Goal: Information Seeking & Learning: Get advice/opinions

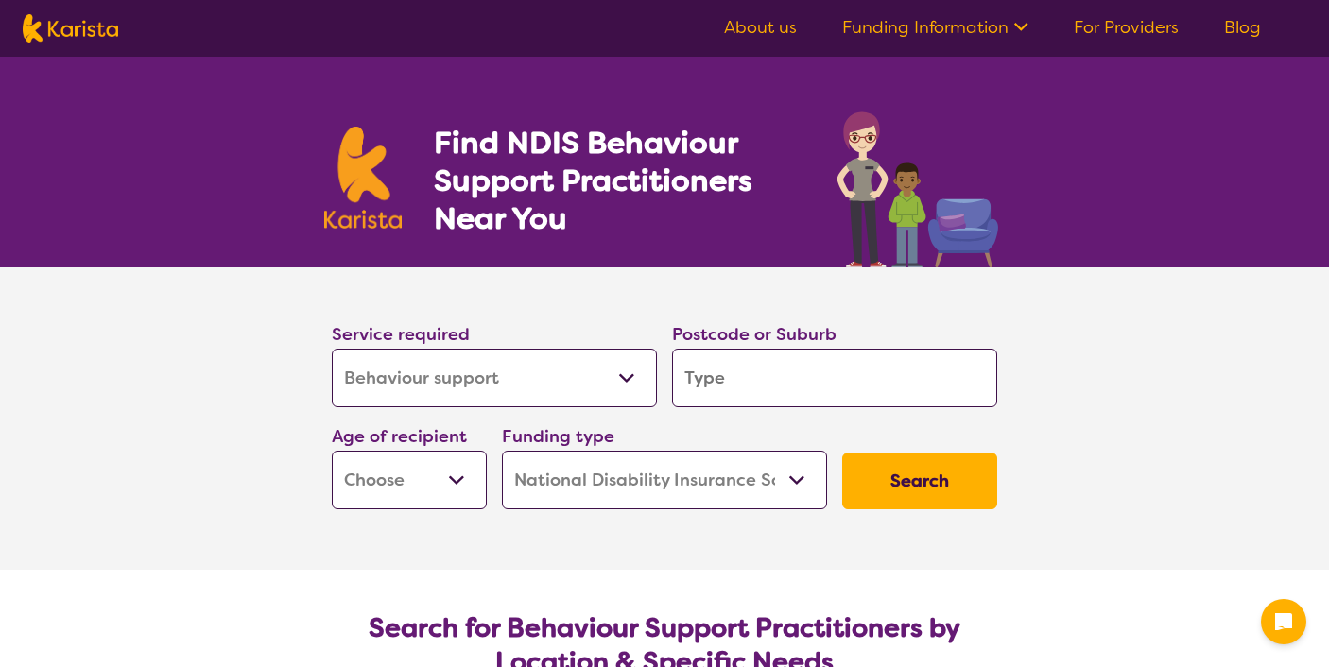
select select "Behaviour support"
select select "NDIS"
select select "Behaviour support"
select select "NDIS"
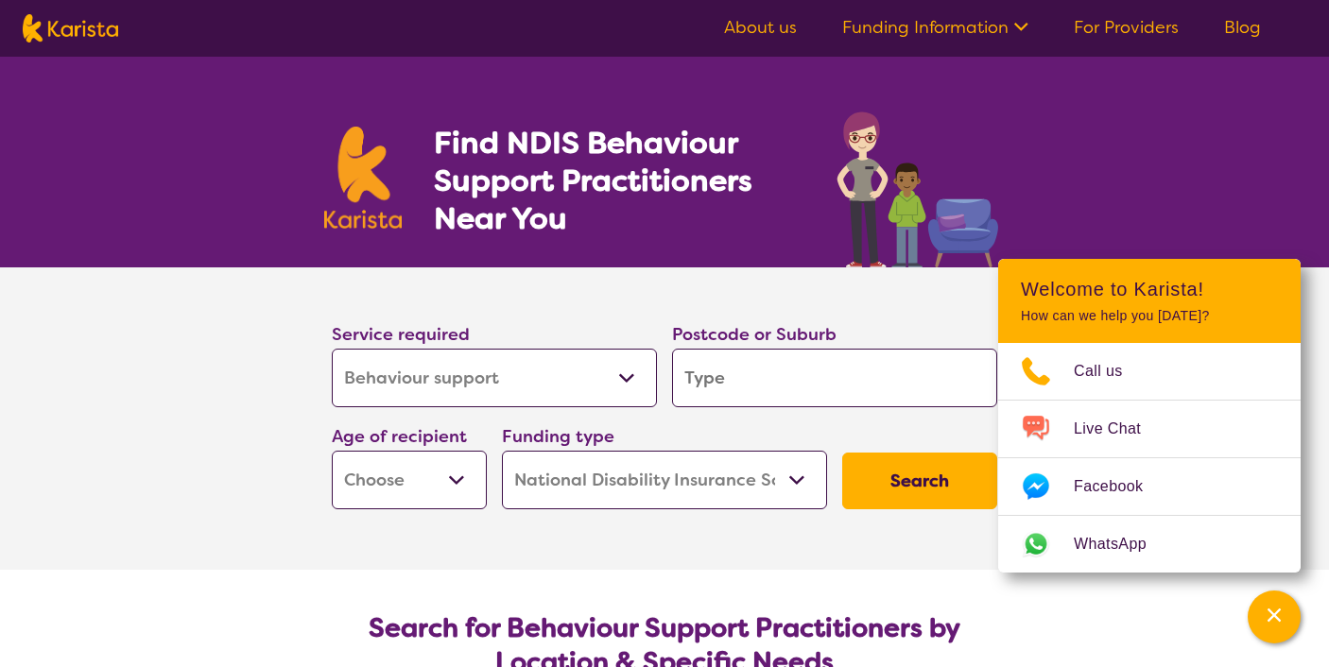
click at [777, 383] on input "search" at bounding box center [834, 378] width 325 height 59
type input "2"
type input "20"
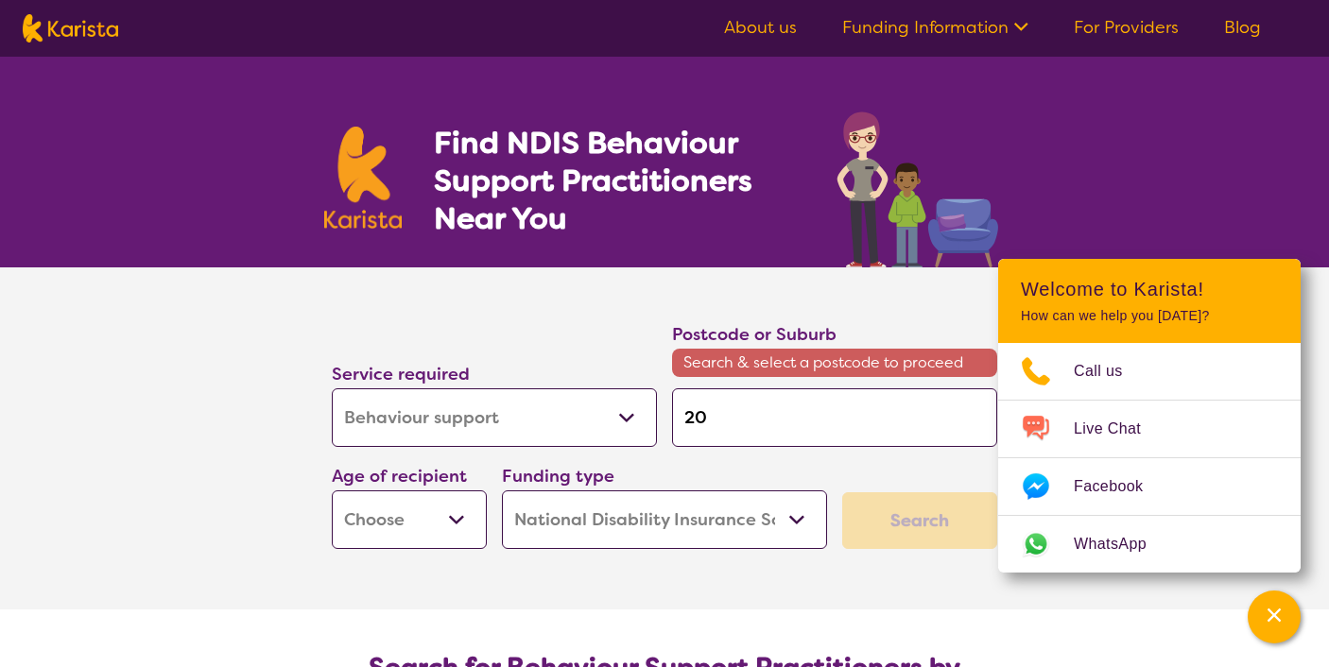
type input "208"
type input "2086"
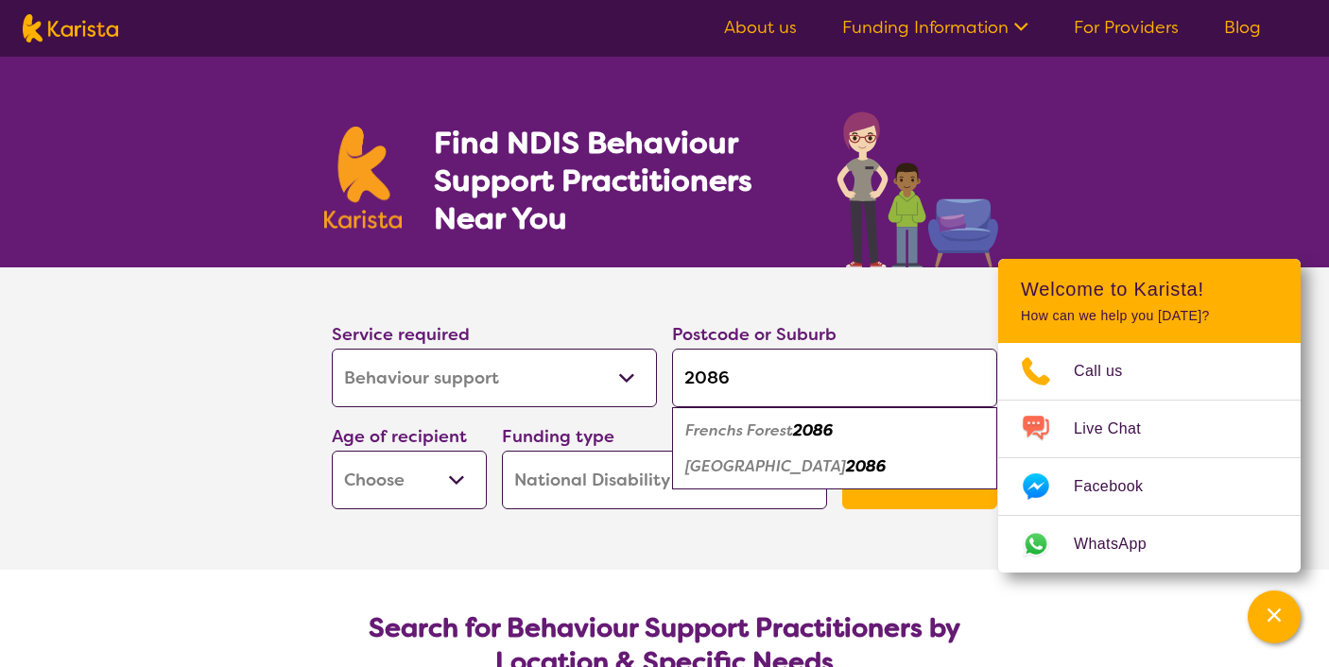
type input "208"
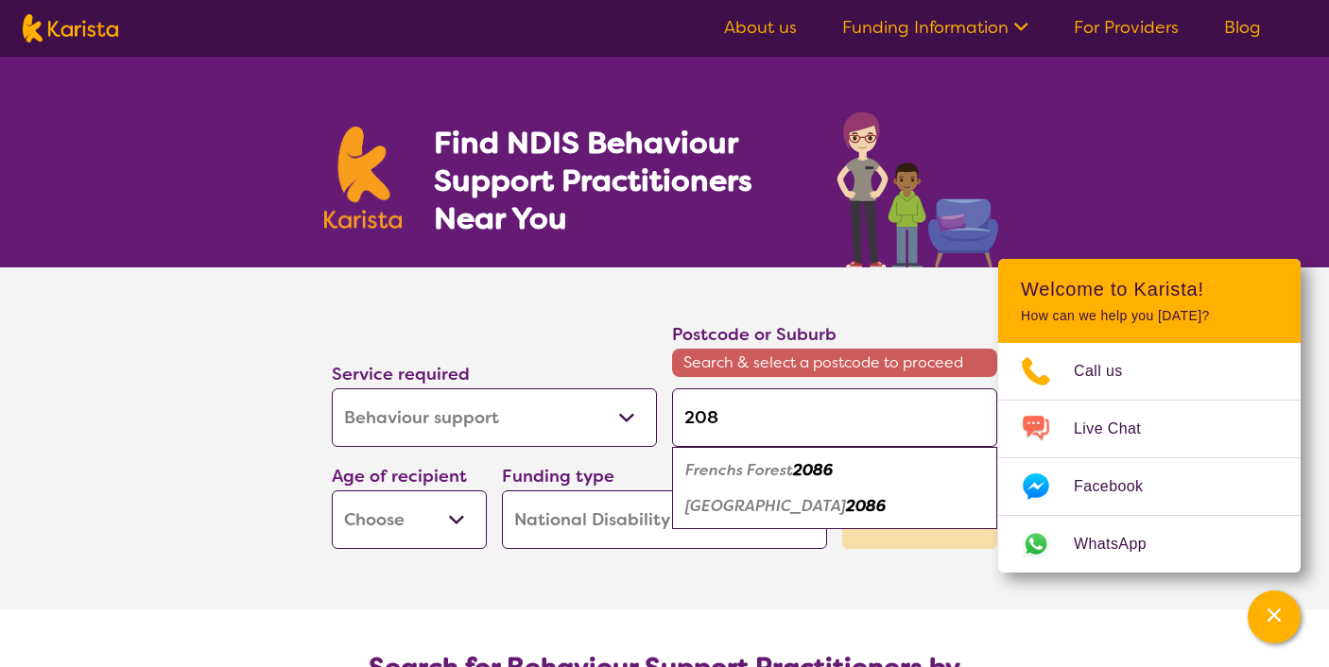
type input "20"
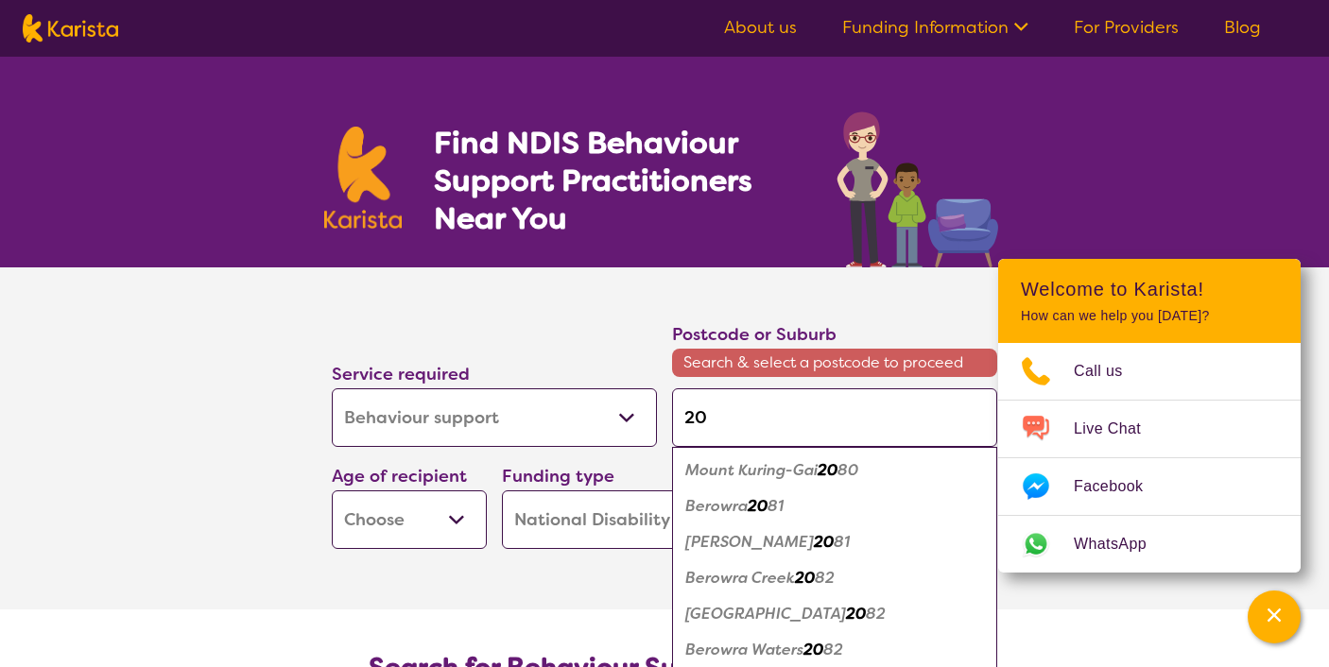
type input "2"
type input "21"
type input "210"
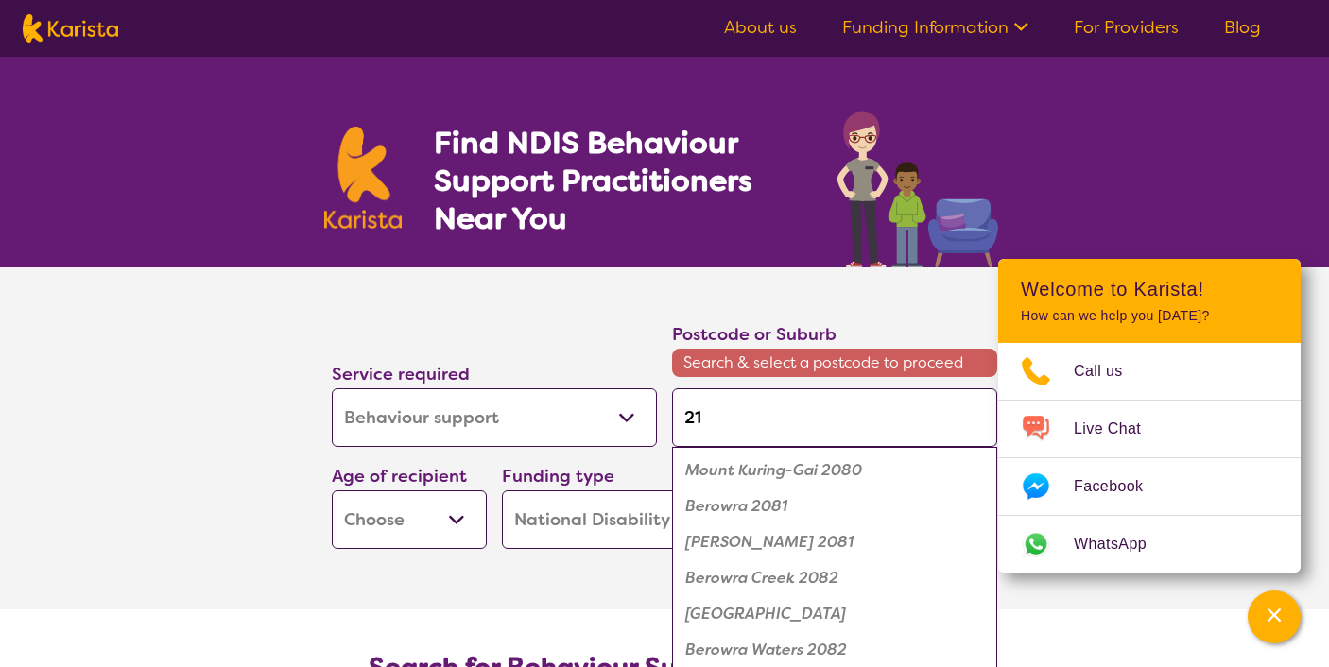
type input "210"
type input "21"
type input "2"
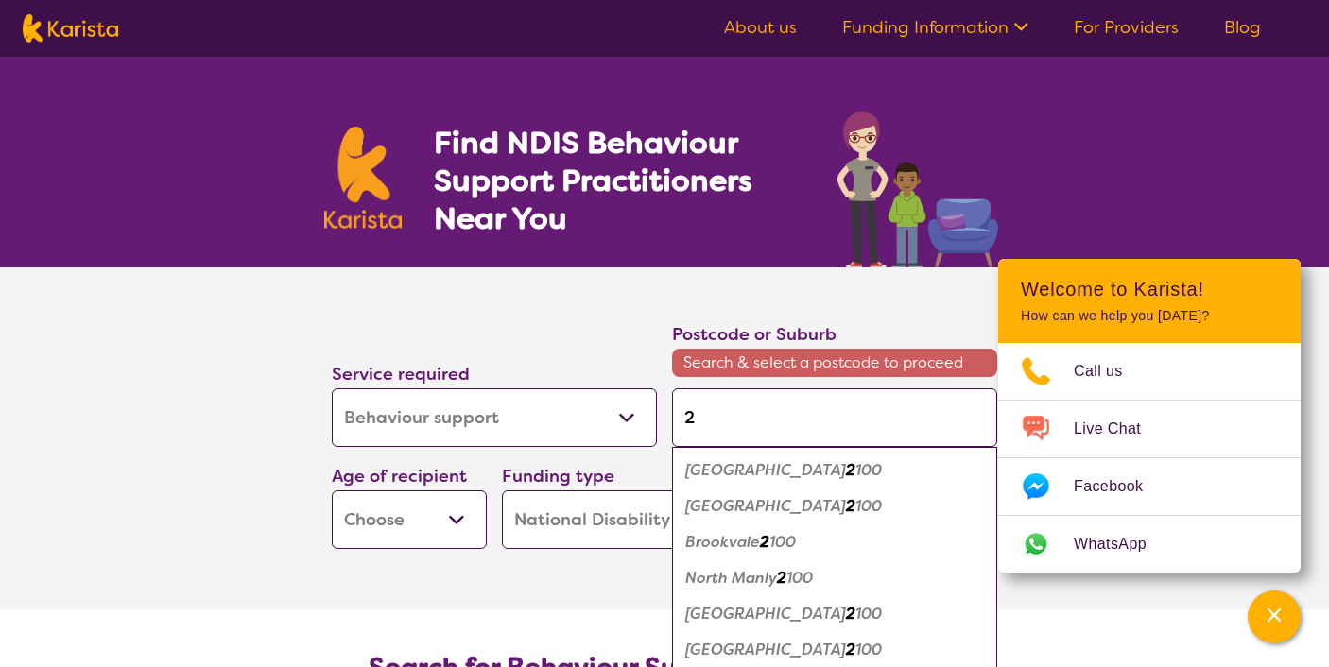
type input "20"
type input "2"
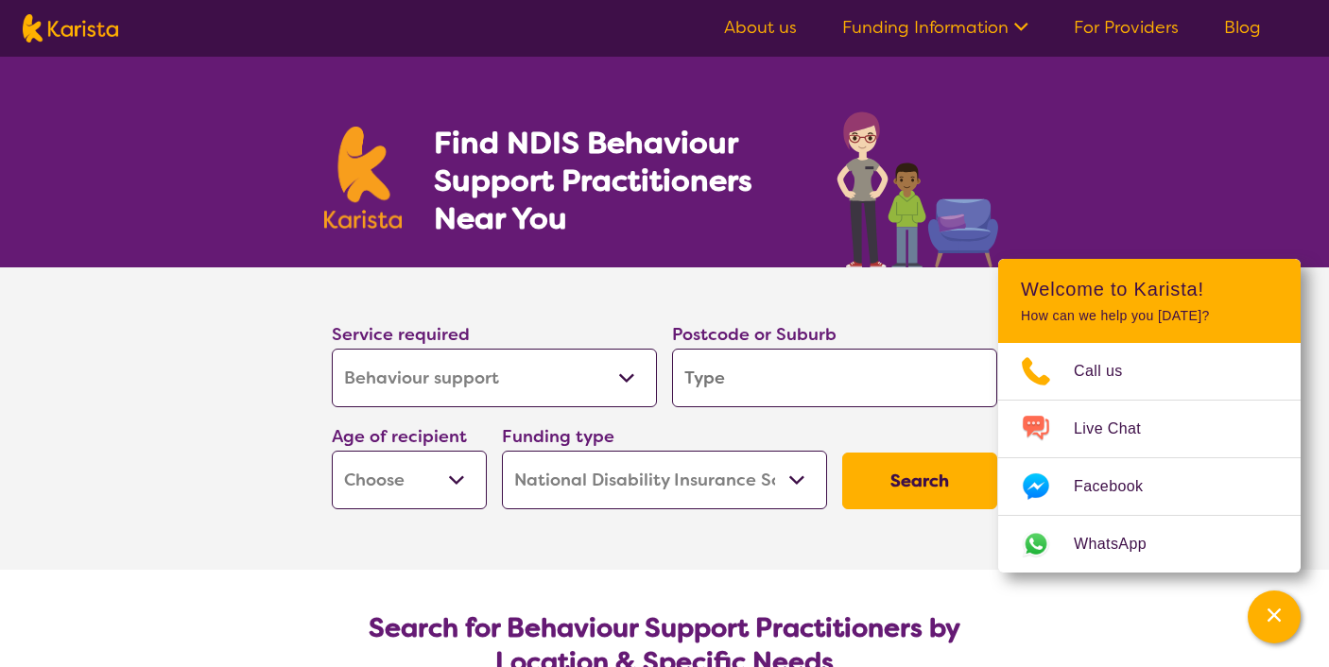
type input "2"
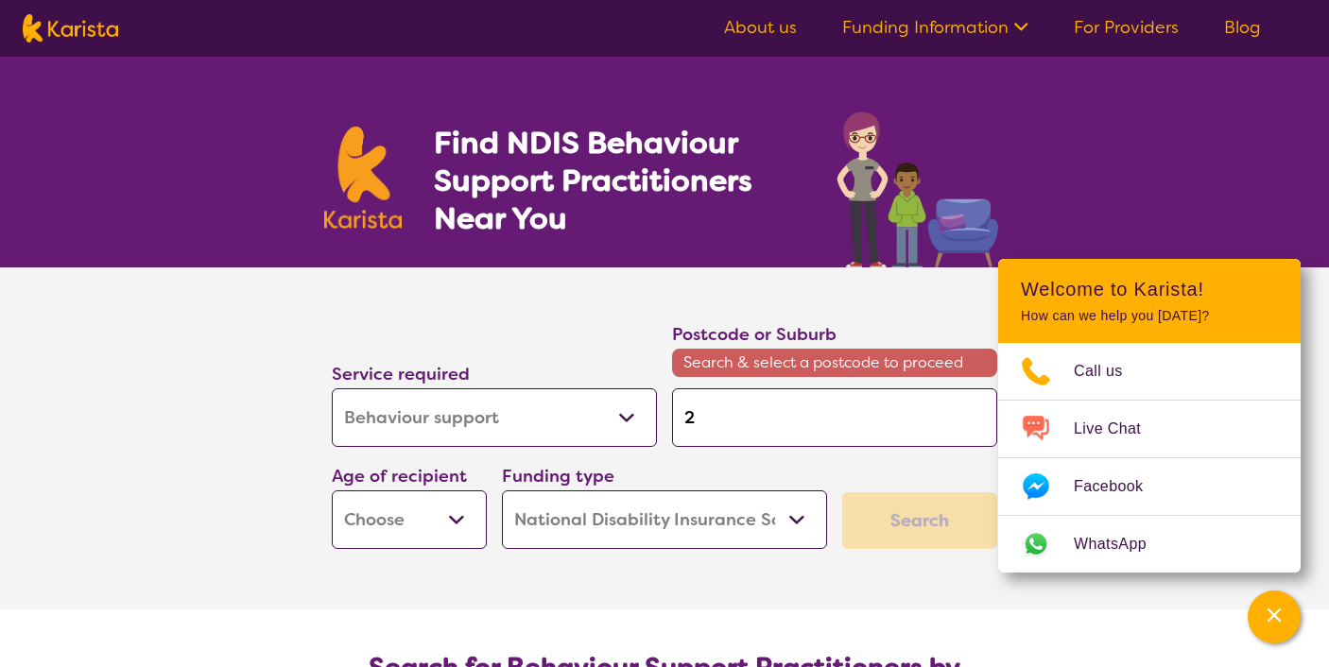
type input "20"
type input "201"
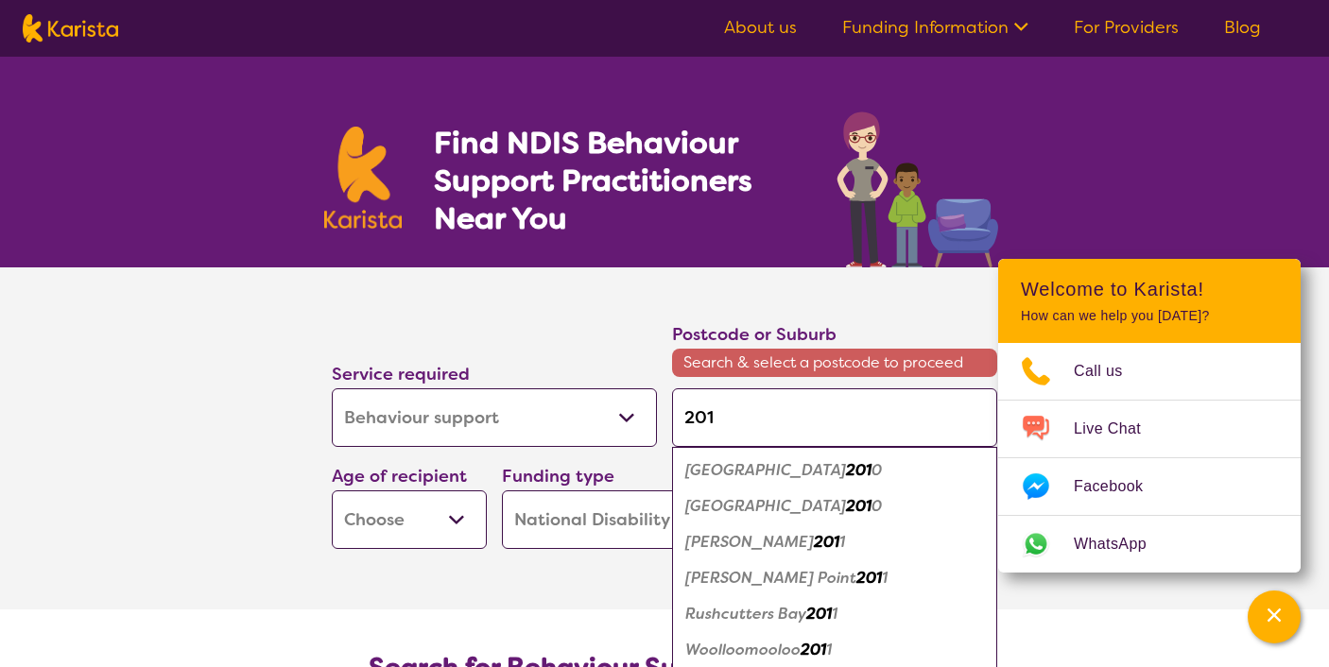
type input "2016"
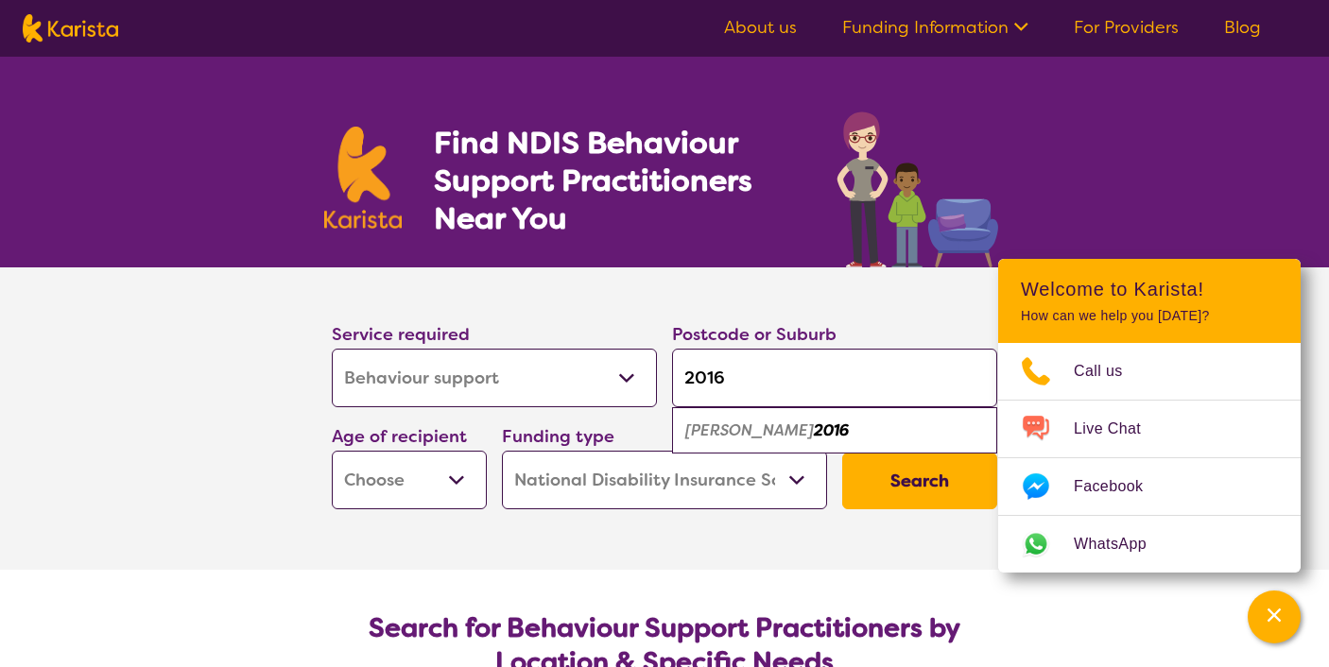
type input "2016"
click at [920, 481] on button "Search" at bounding box center [919, 481] width 155 height 57
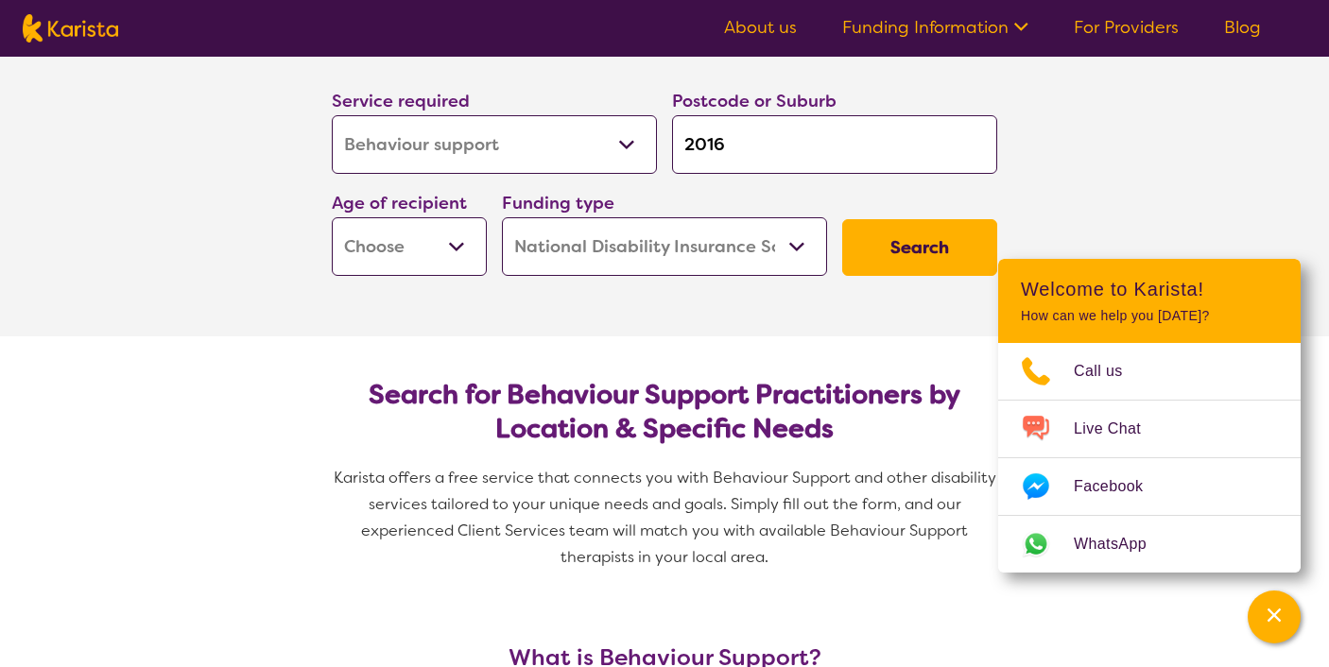
scroll to position [238, 0]
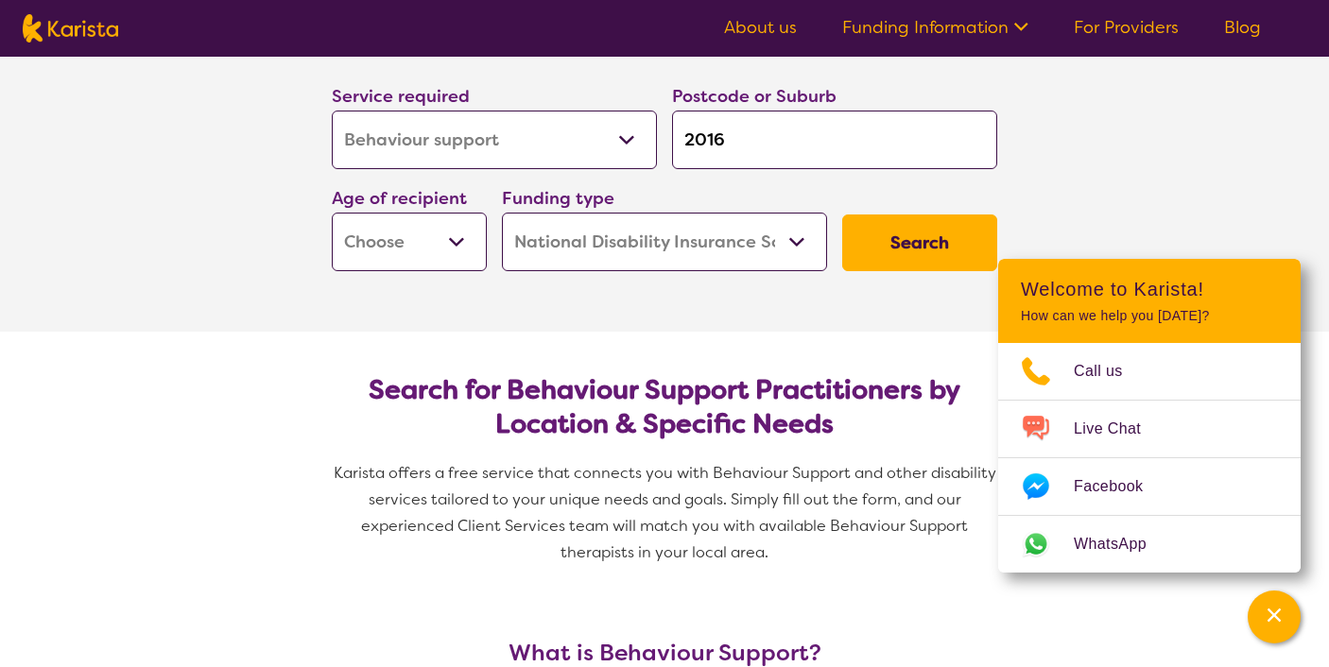
select select "EC"
click at [920, 252] on button "Search" at bounding box center [919, 243] width 155 height 57
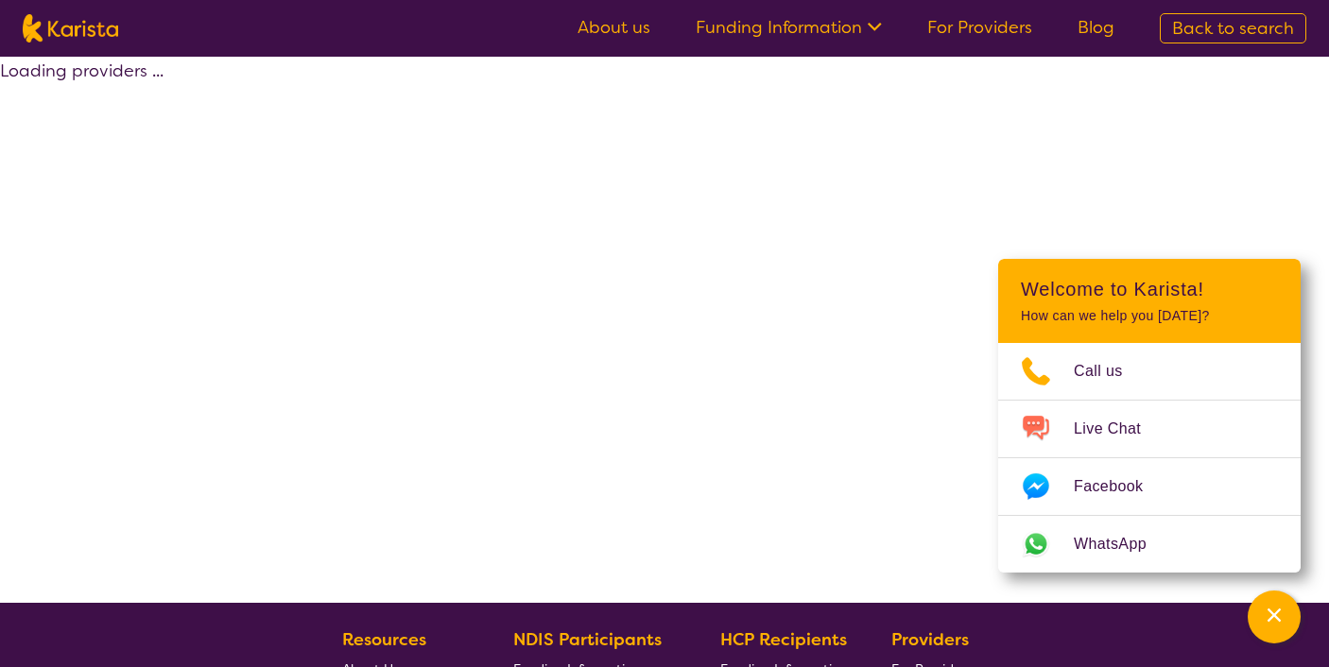
select select "by_score"
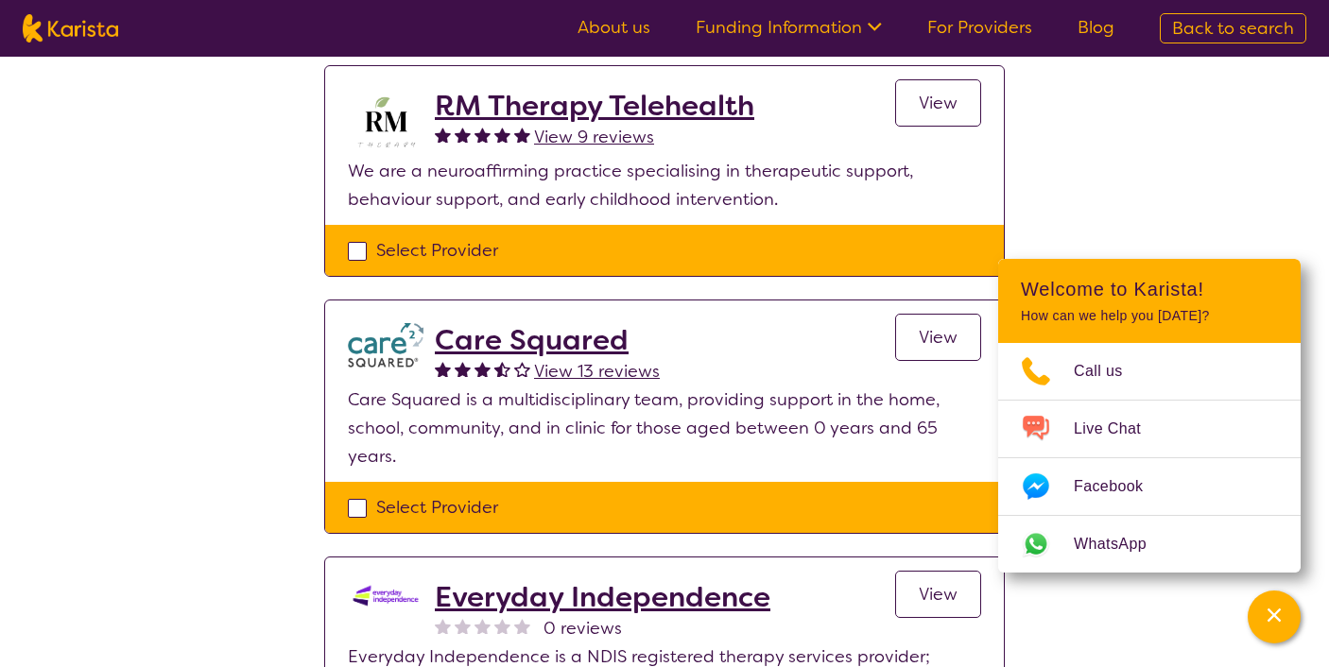
scroll to position [709, 0]
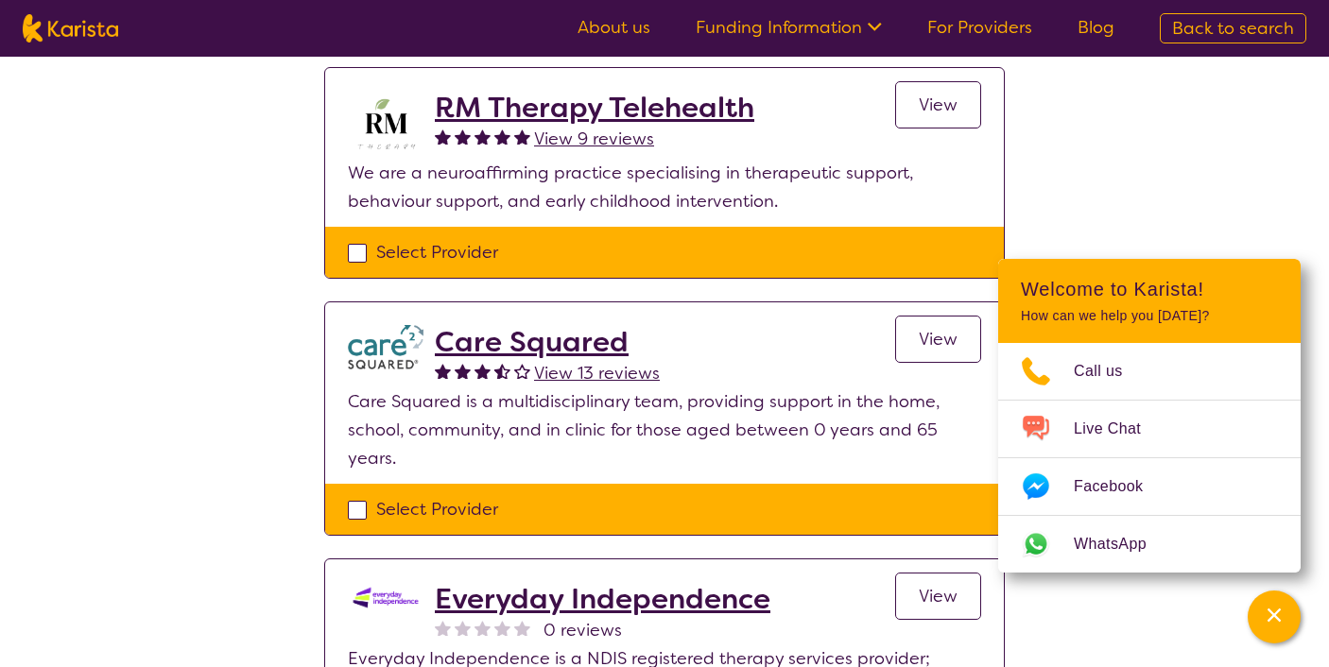
click at [583, 108] on h2 "RM Therapy Telehealth" at bounding box center [594, 108] width 319 height 34
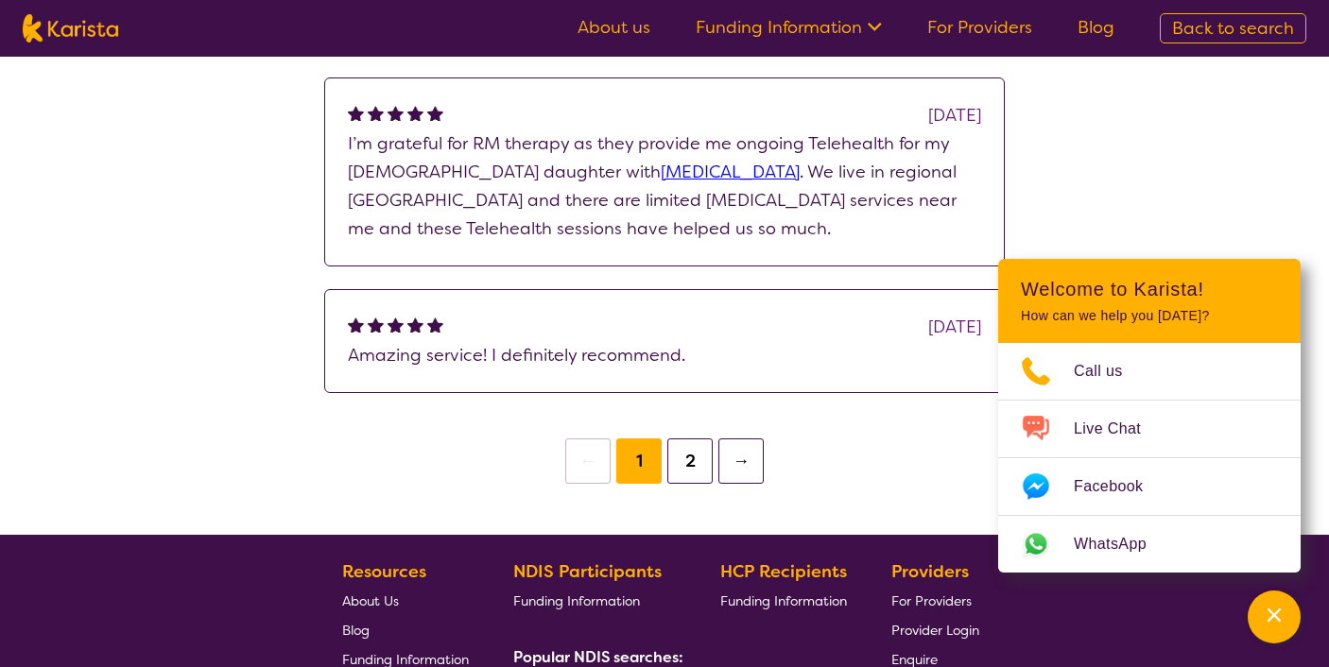
scroll to position [1524, 0]
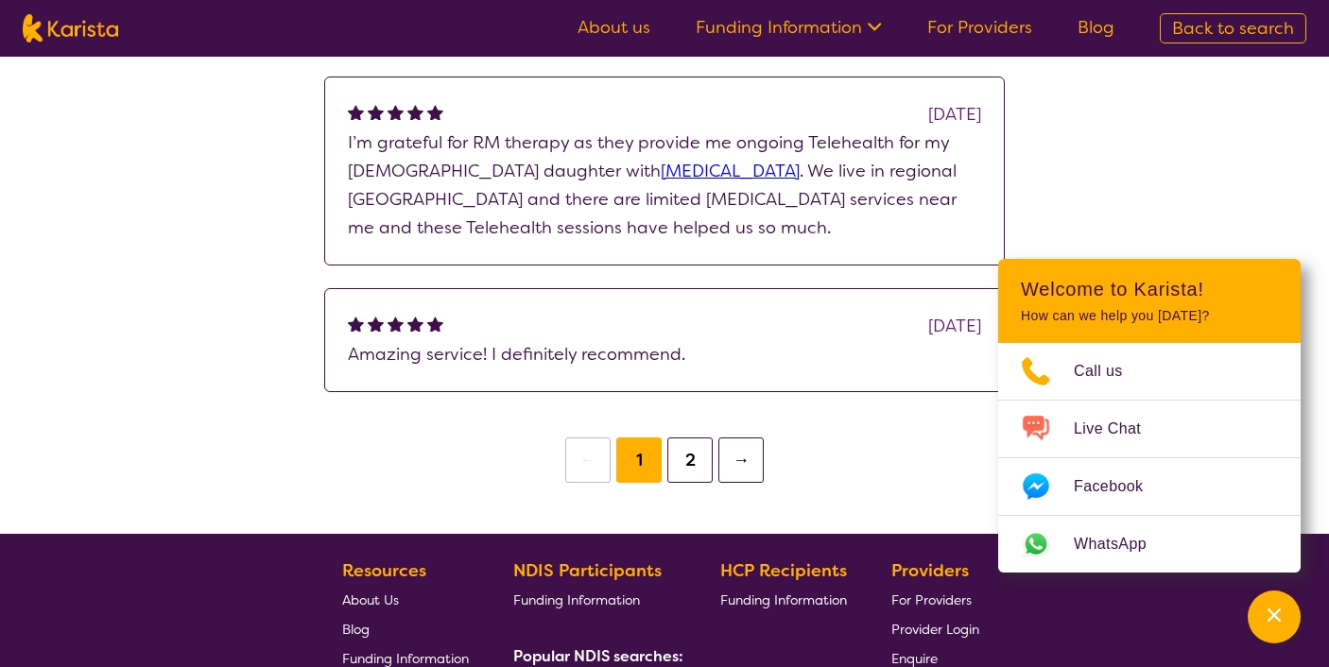
click at [693, 461] on button "2" at bounding box center [689, 460] width 45 height 45
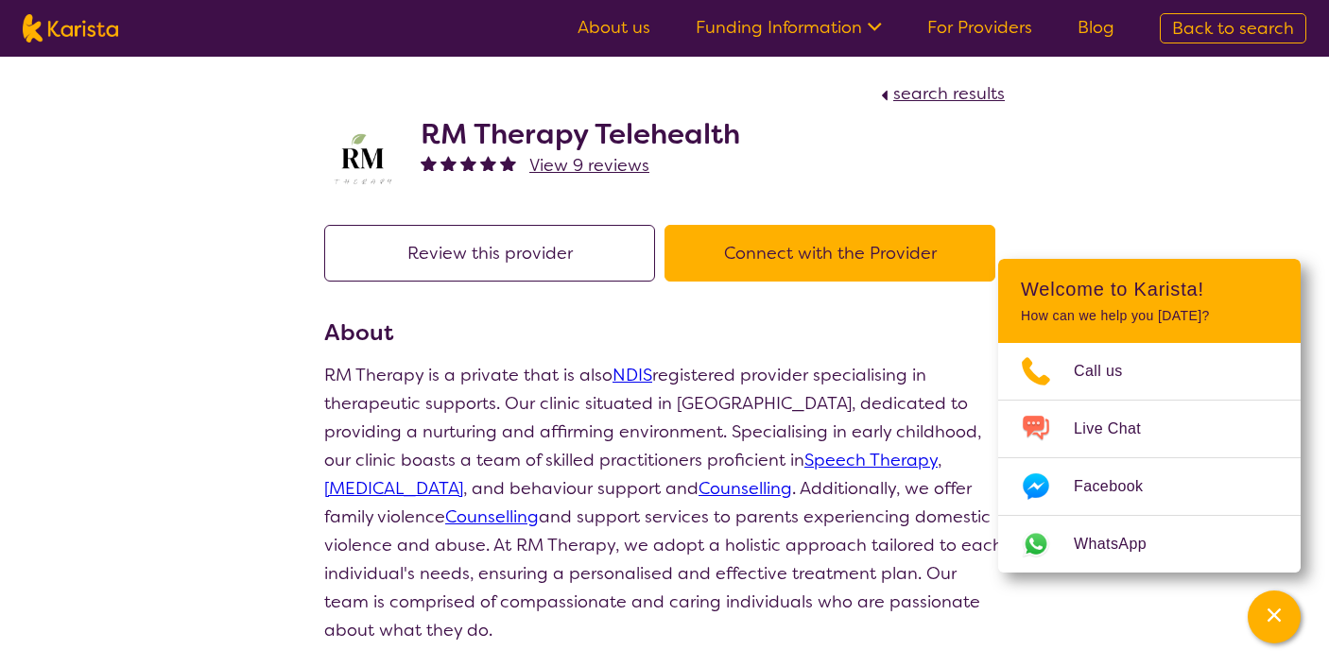
scroll to position [709, 0]
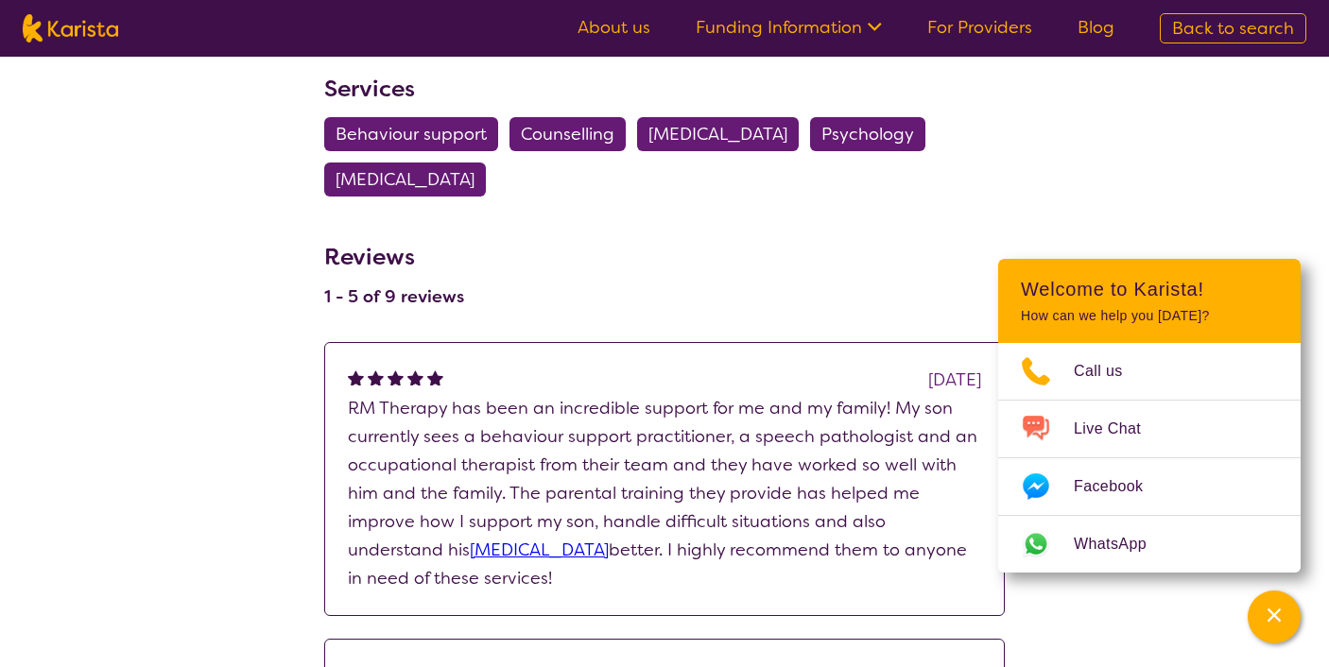
select select "by_score"
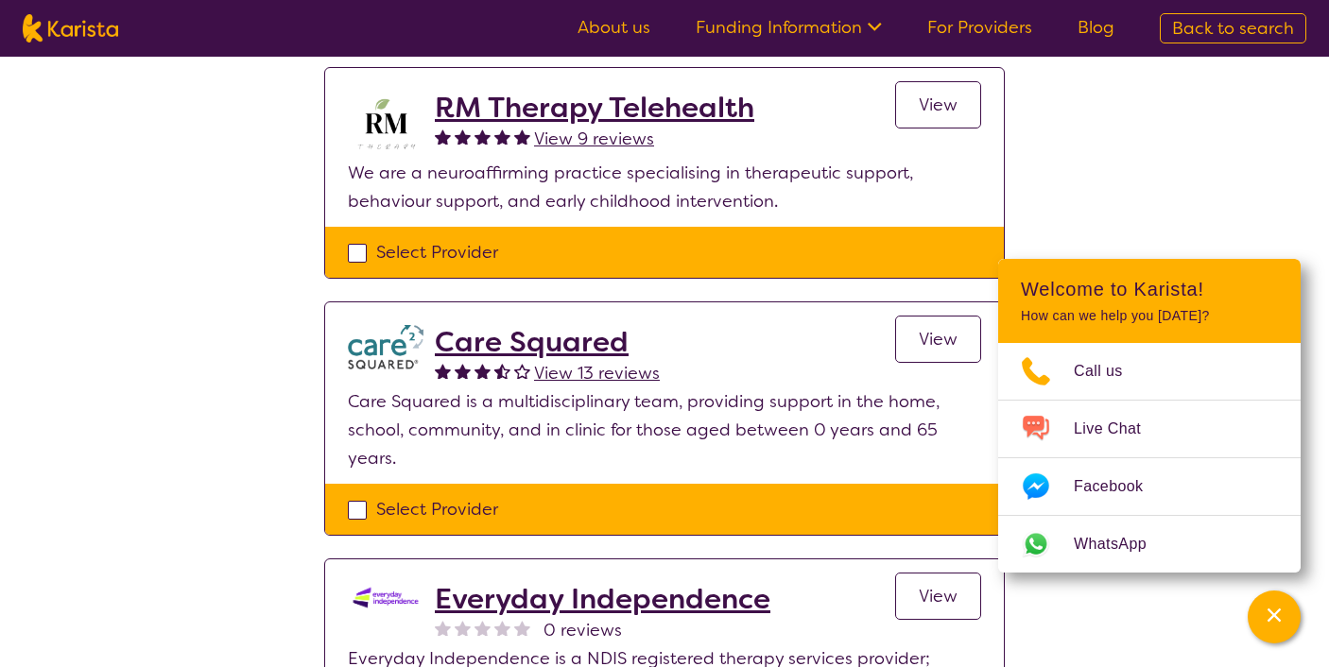
click at [509, 346] on h2 "Care Squared" at bounding box center [547, 342] width 225 height 34
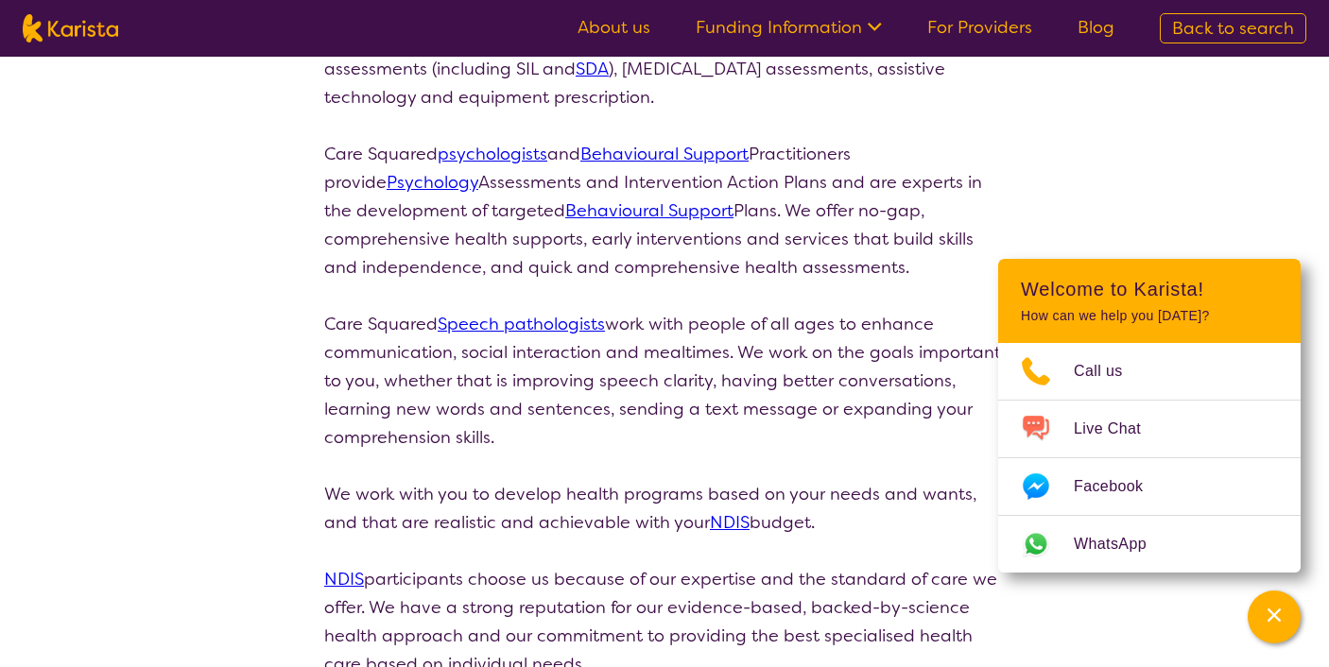
scroll to position [534, 0]
click at [696, 154] on link "Behavioural Support" at bounding box center [664, 153] width 168 height 23
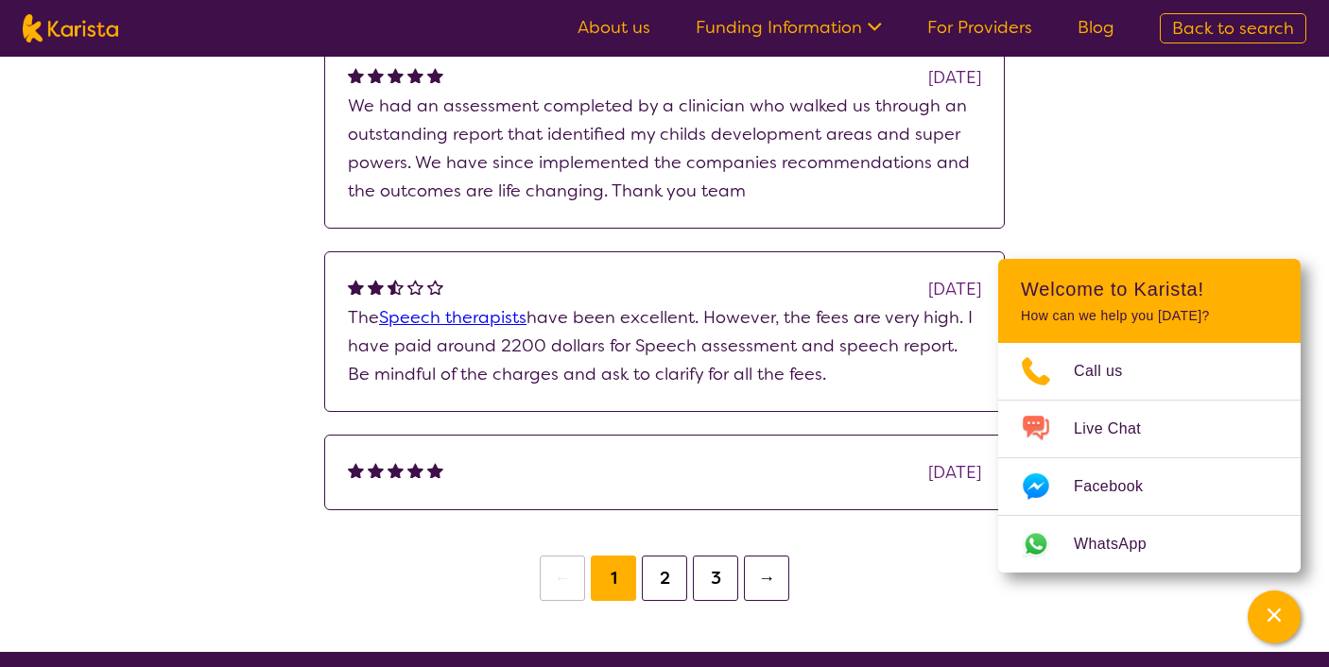
scroll to position [1940, 0]
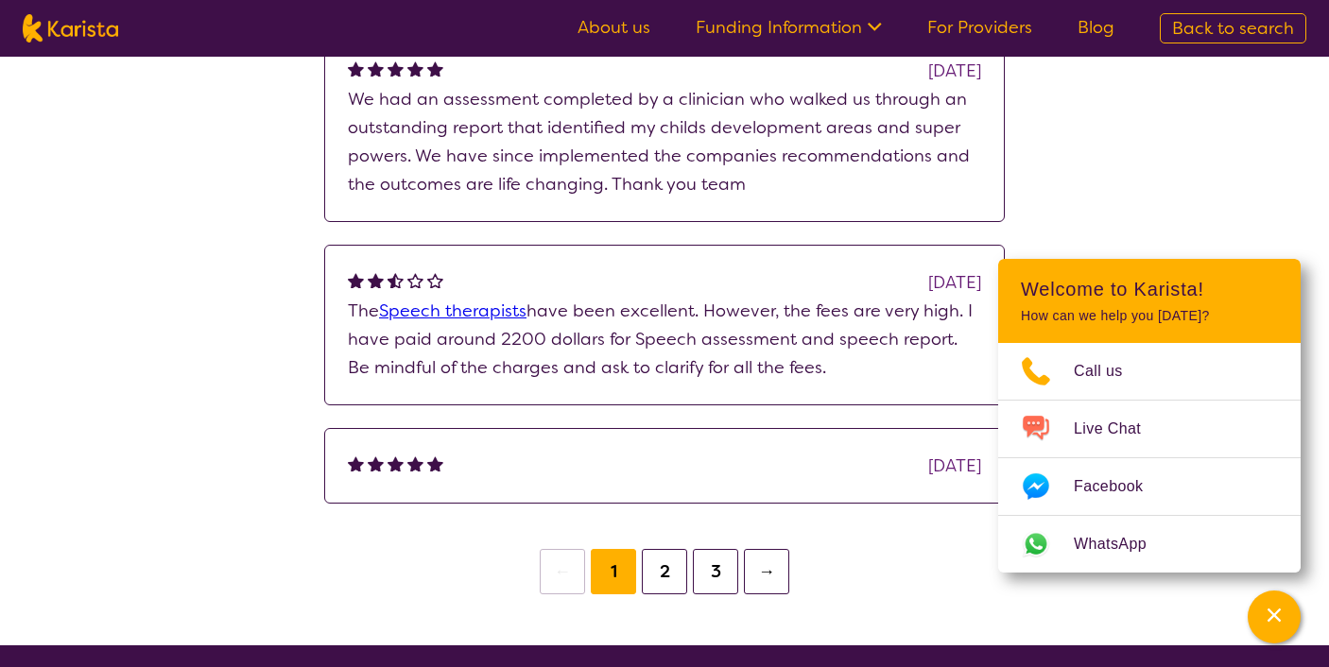
click at [659, 574] on button "2" at bounding box center [664, 571] width 45 height 45
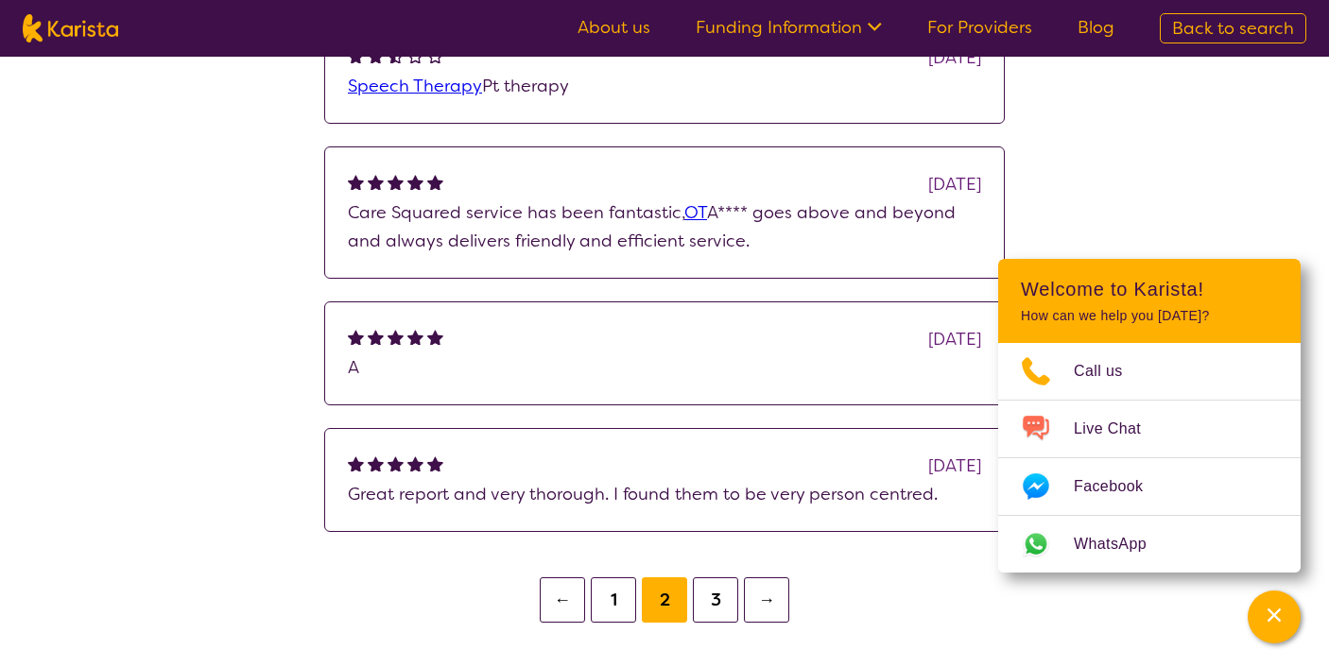
scroll to position [1831, 0]
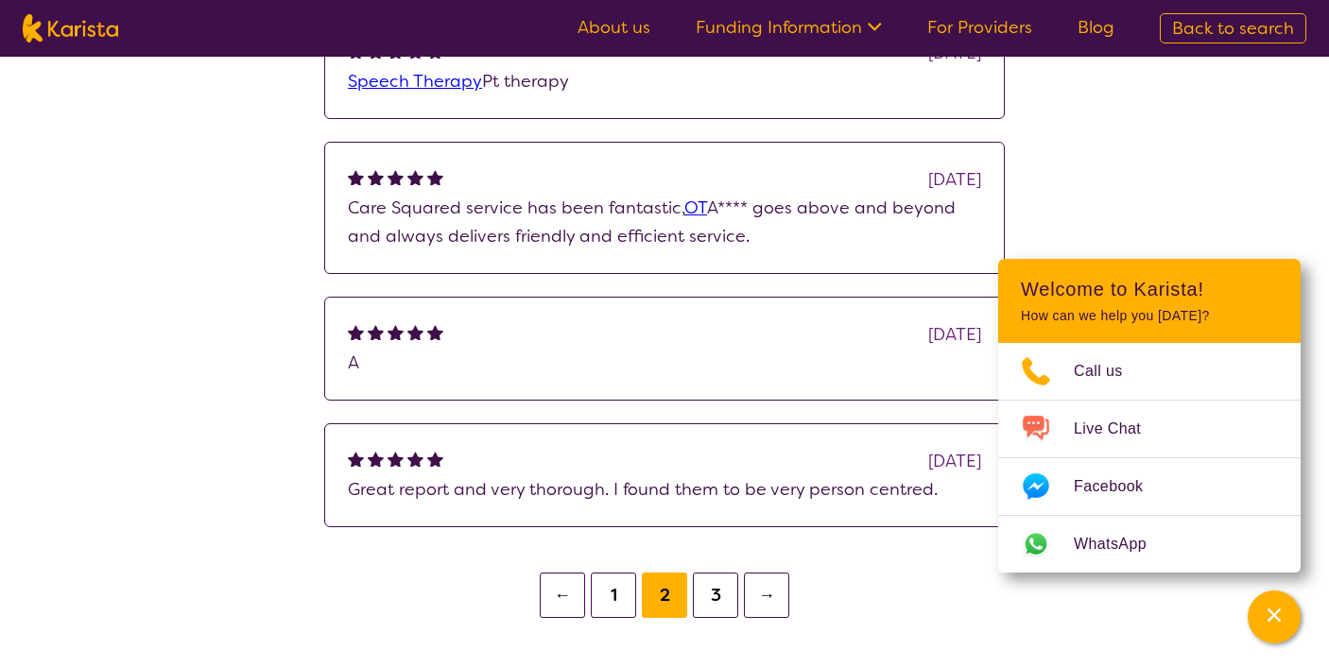
click at [713, 591] on button "3" at bounding box center [715, 595] width 45 height 45
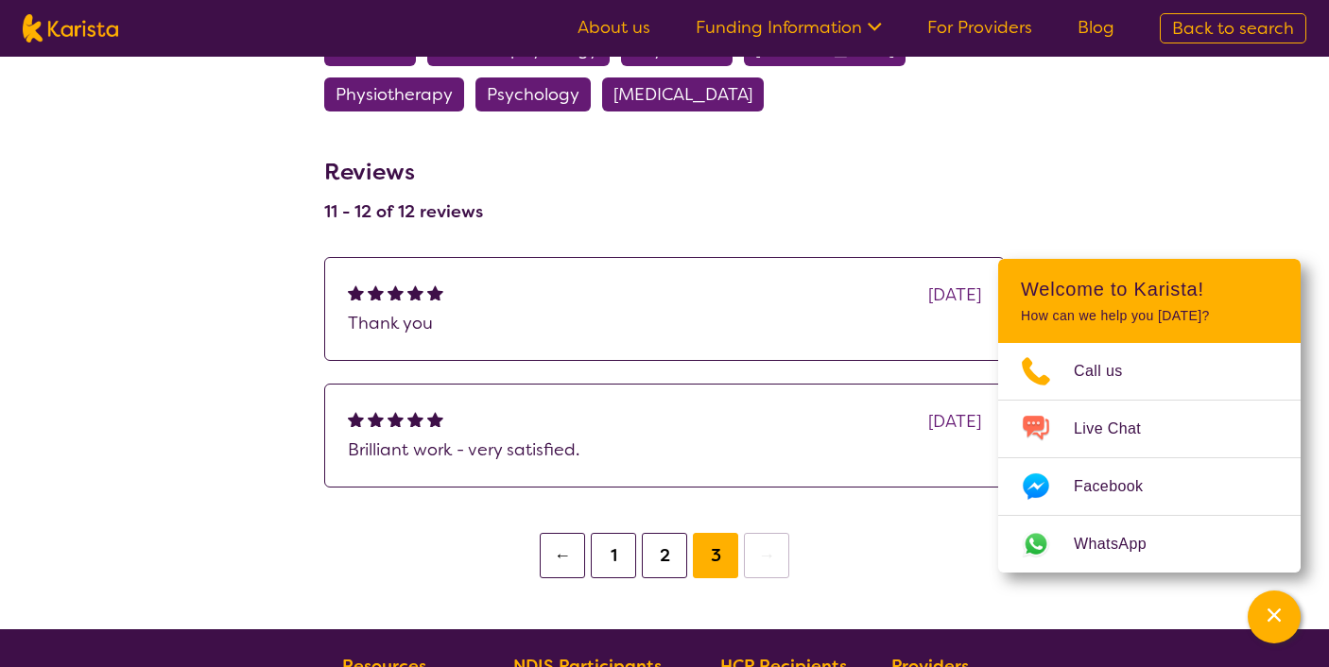
scroll to position [1405, 0]
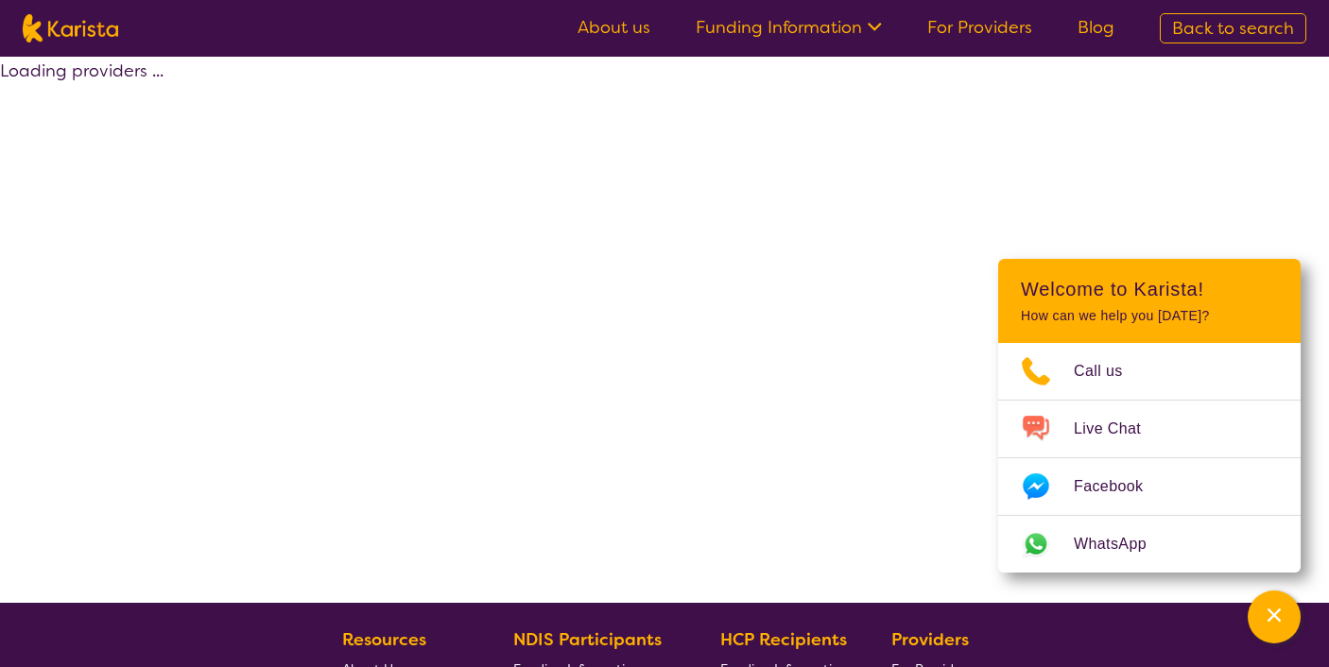
scroll to position [391, 0]
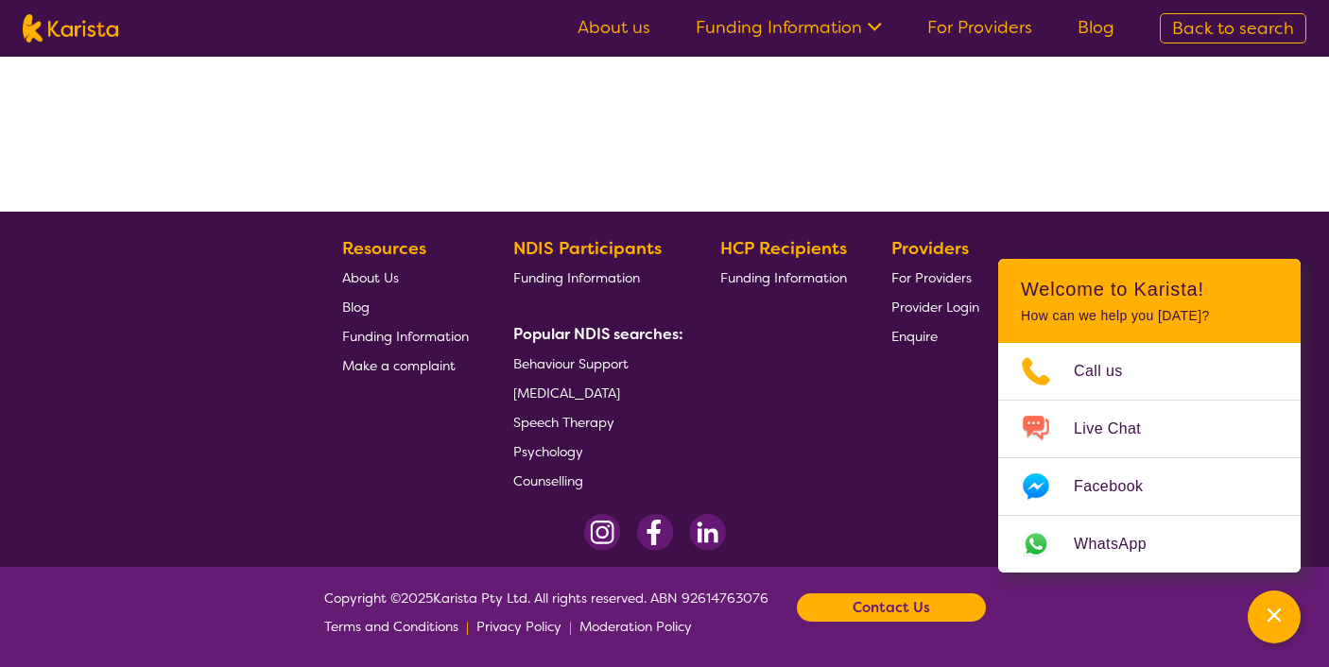
select select "by_score"
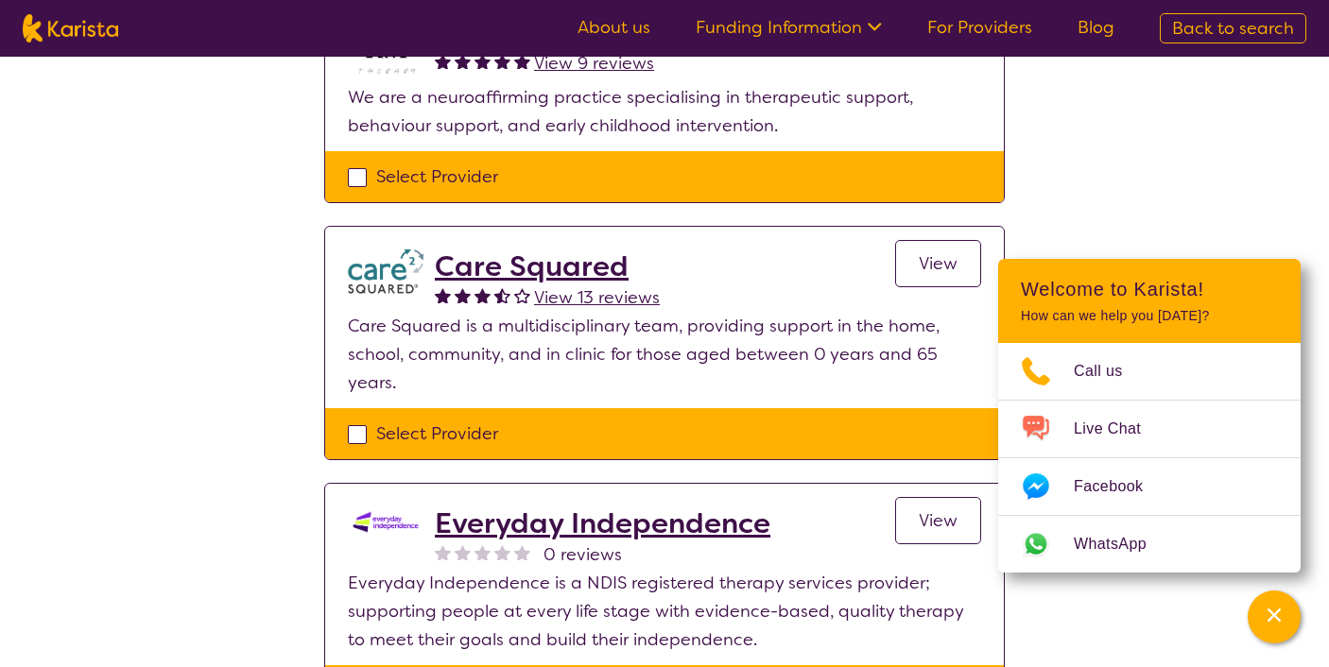
scroll to position [810, 0]
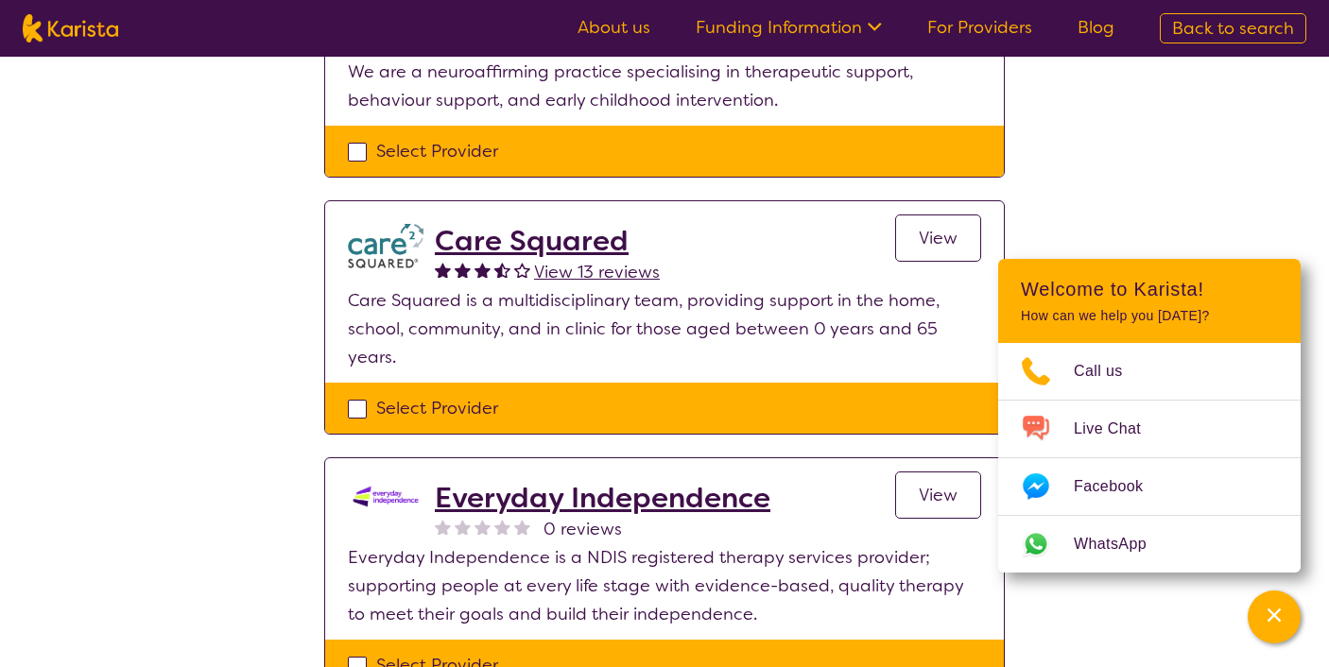
click at [624, 494] on h2 "Everyday Independence" at bounding box center [602, 498] width 335 height 34
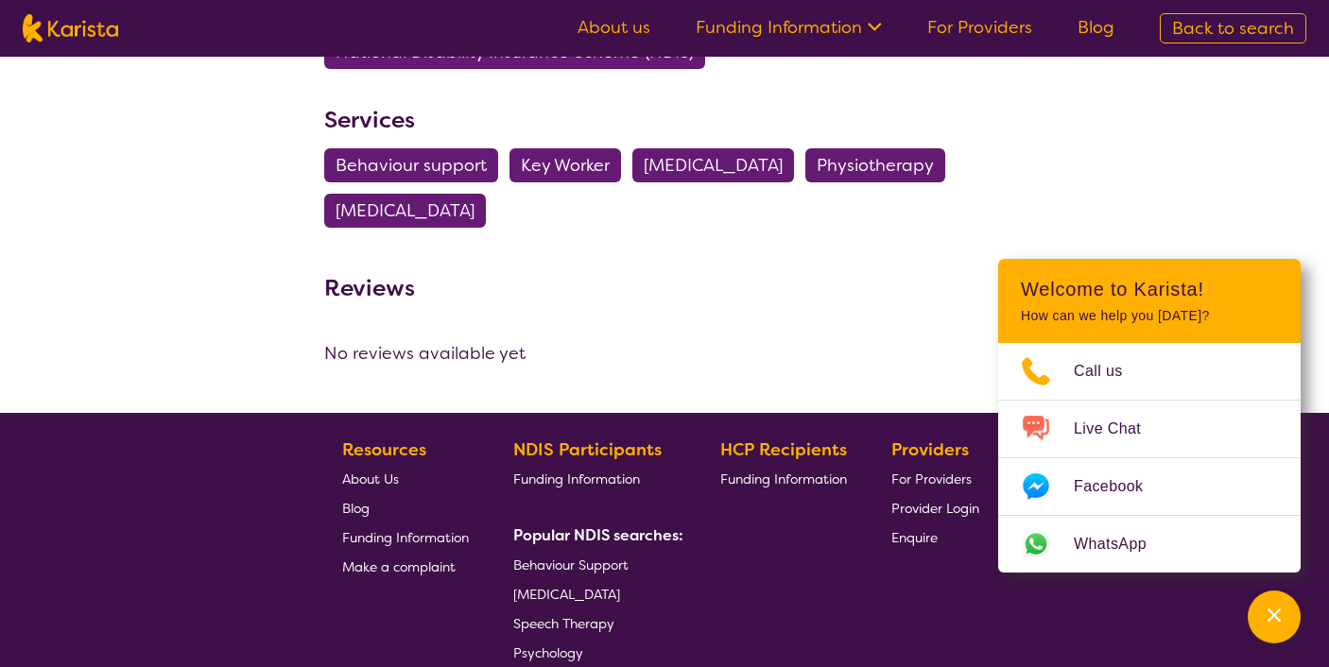
scroll to position [1019, 0]
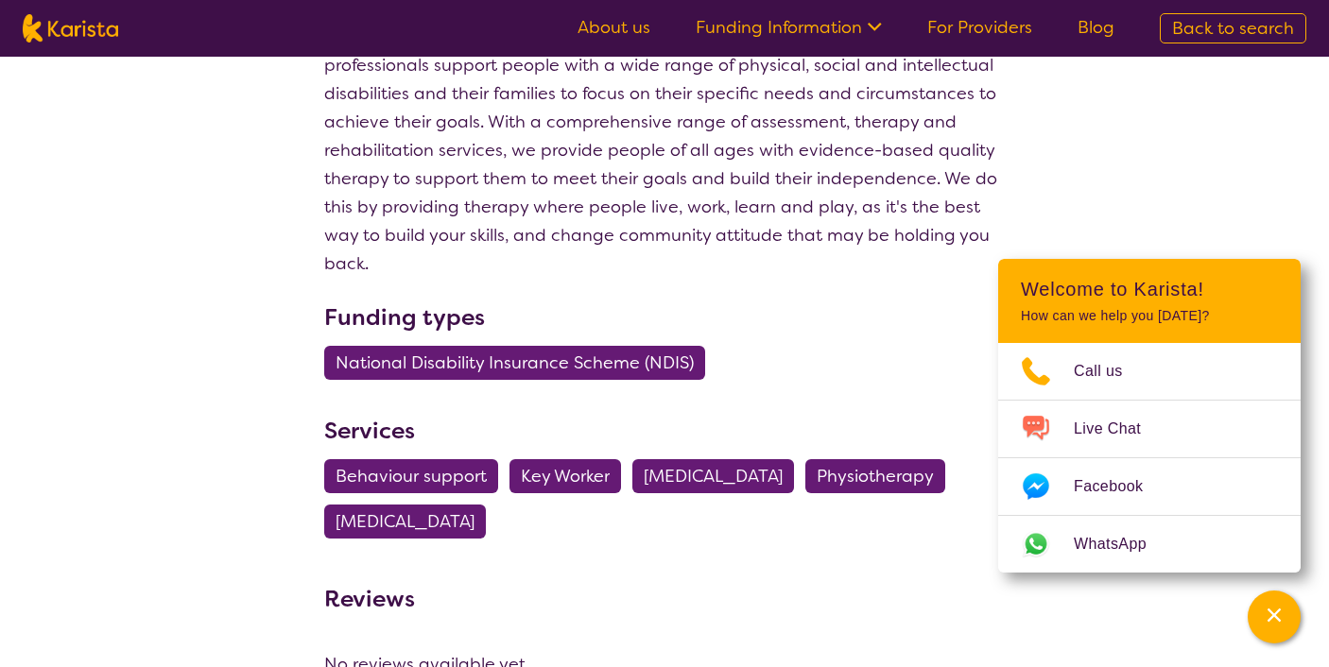
scroll to position [810, 0]
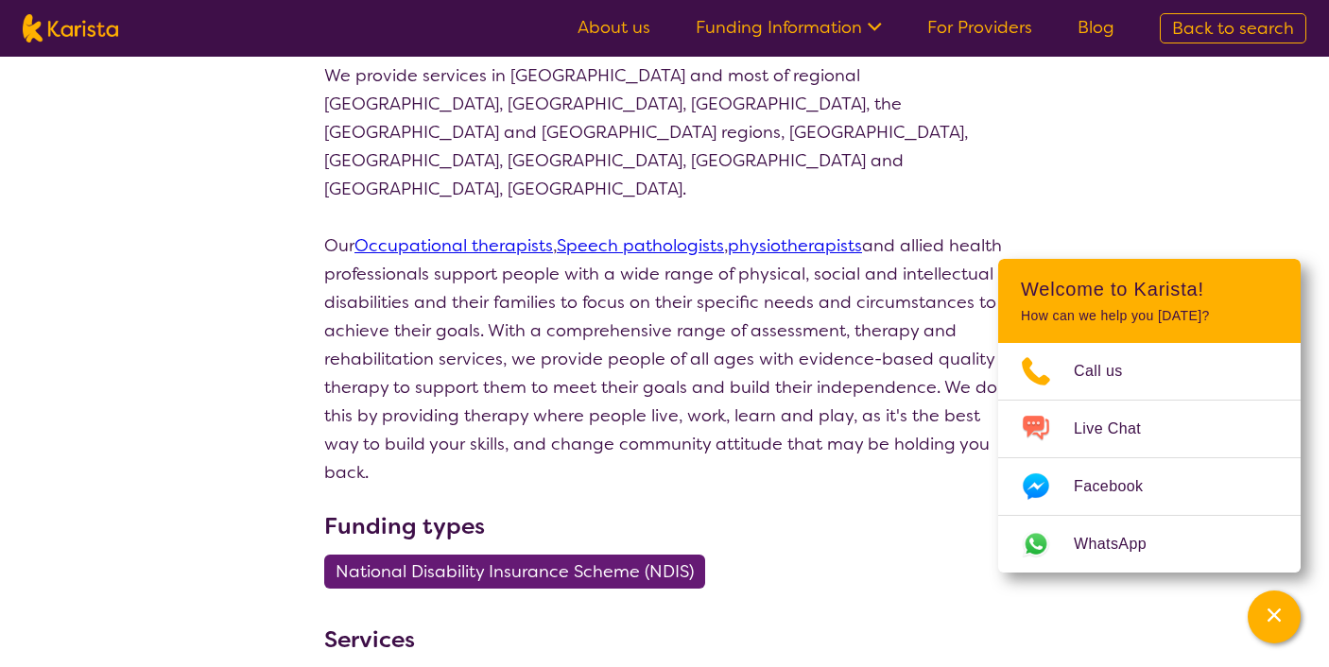
select select "by_score"
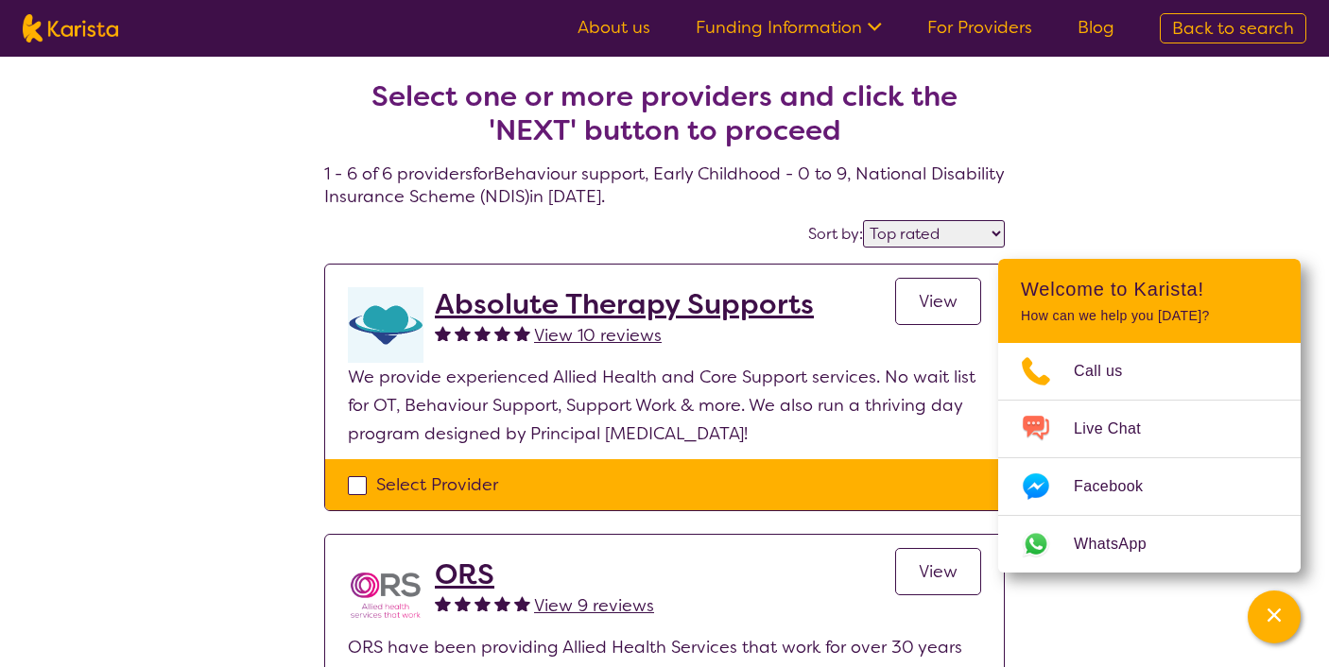
select select "Behaviour support"
select select "EC"
select select "NDIS"
select select "Behaviour support"
select select "EC"
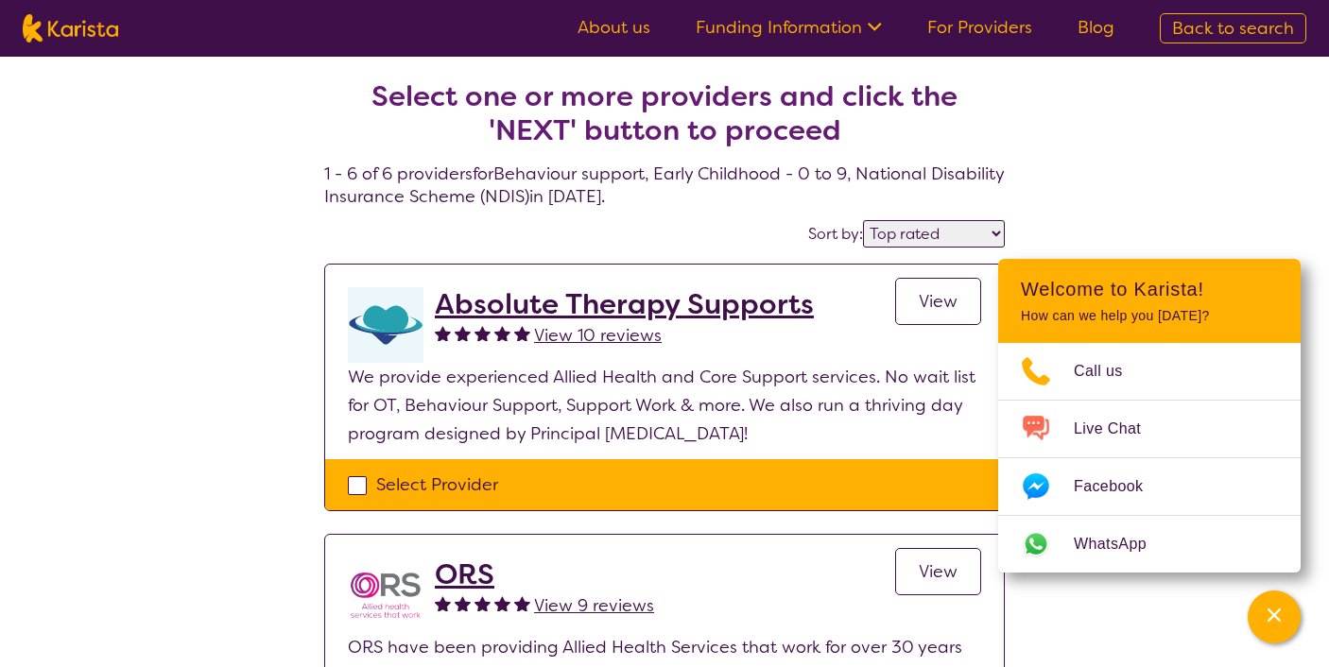
select select "NDIS"
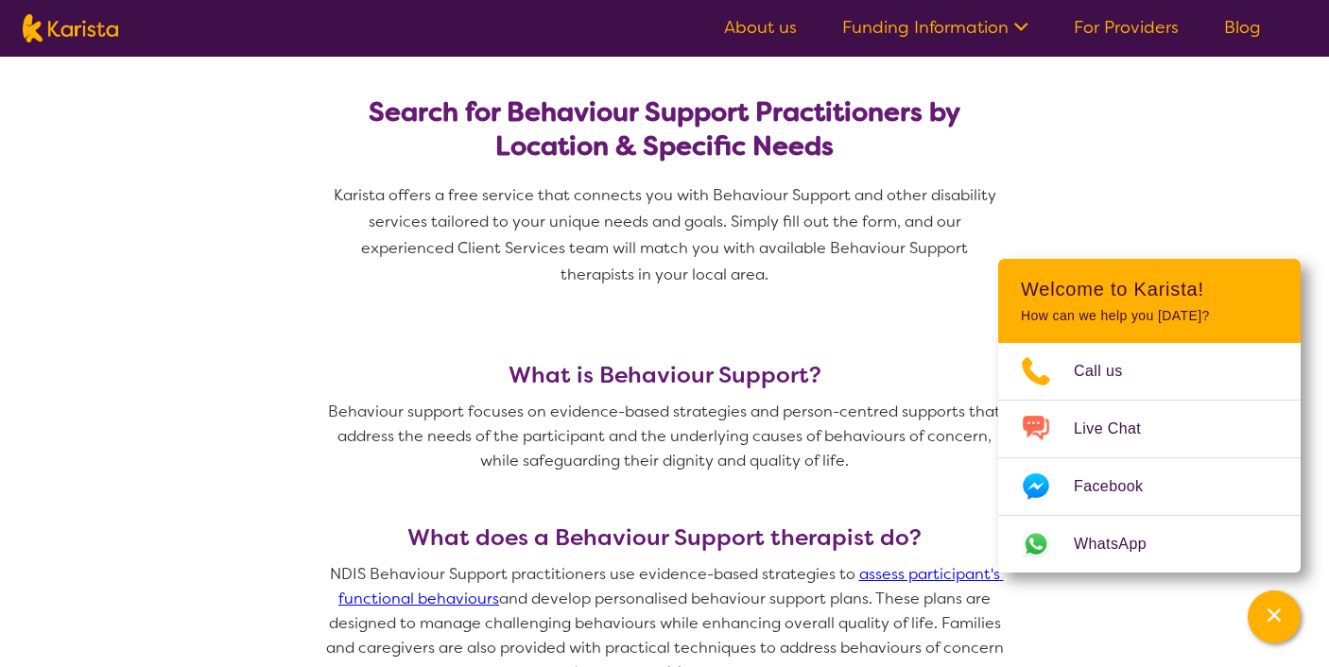
scroll to position [522, 0]
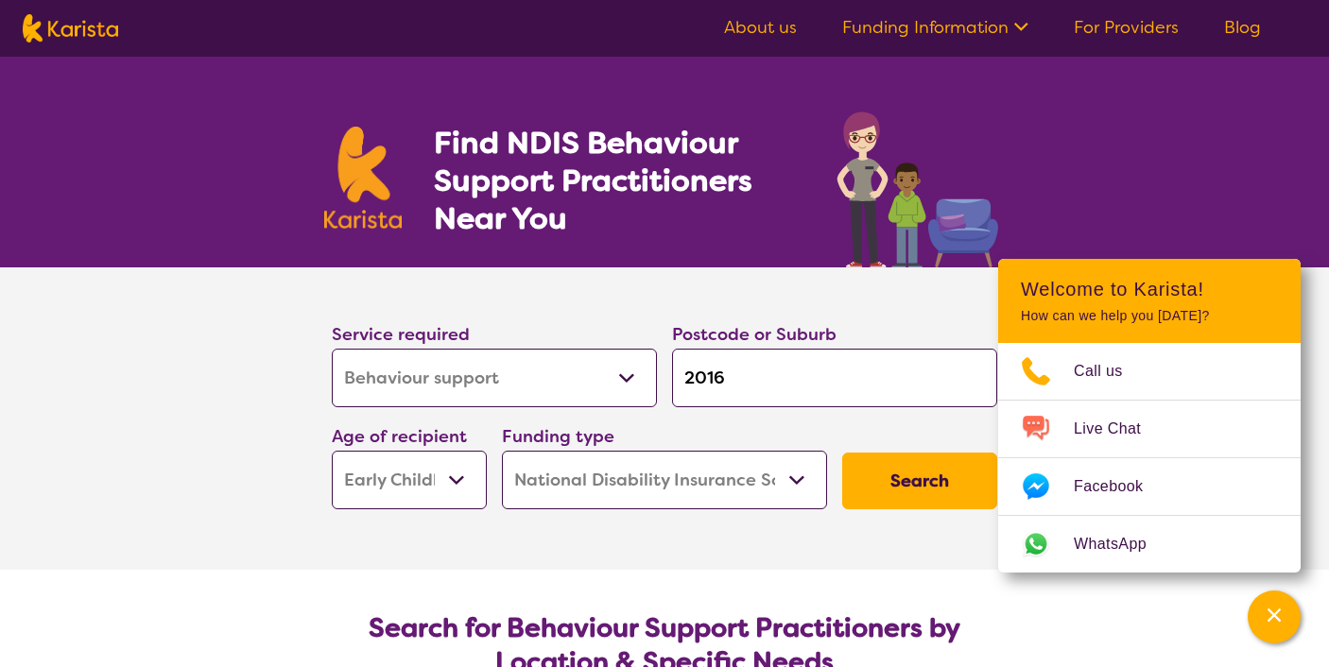
select select "Behaviour support"
select select "EC"
select select "NDIS"
select select "Behaviour support"
select select "EC"
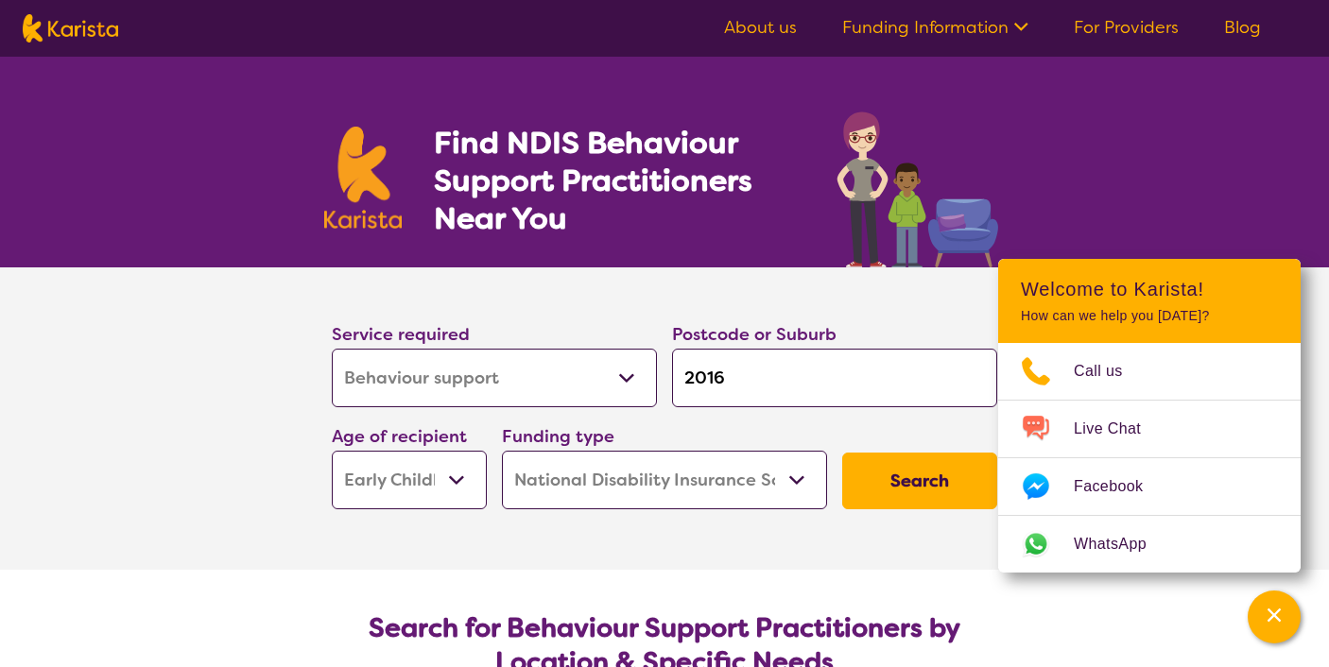
select select "NDIS"
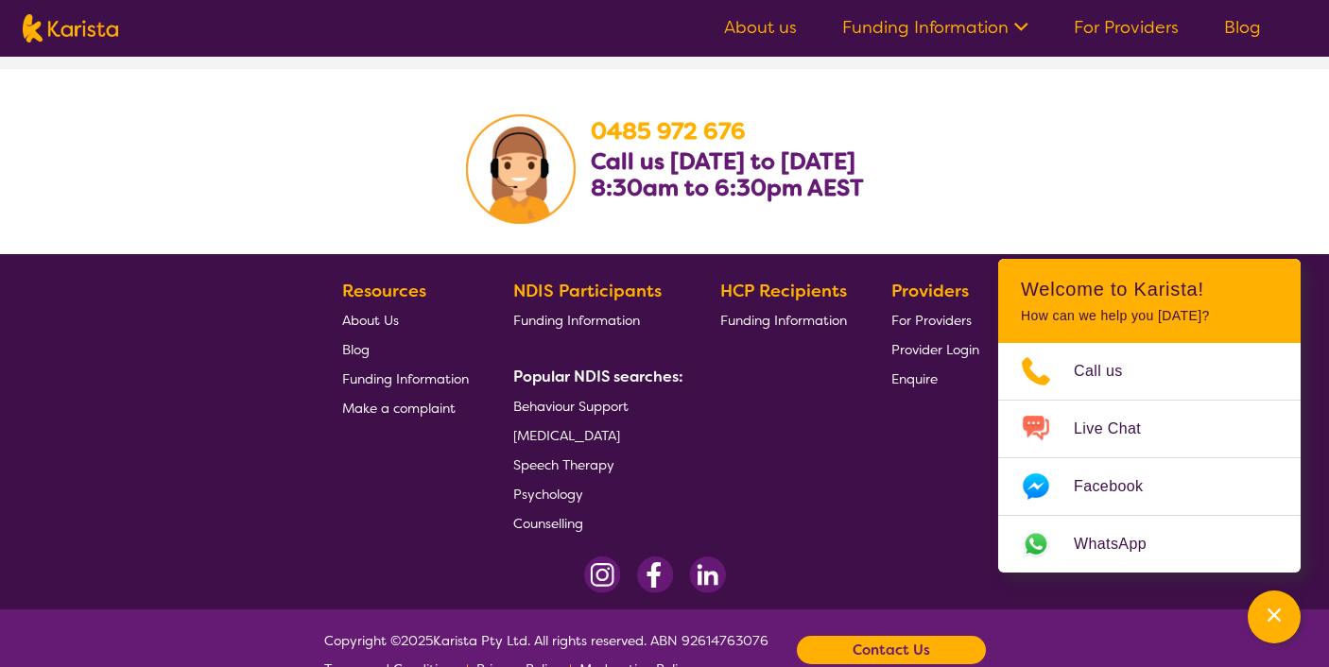
scroll to position [3209, 0]
